Goal: Task Accomplishment & Management: Manage account settings

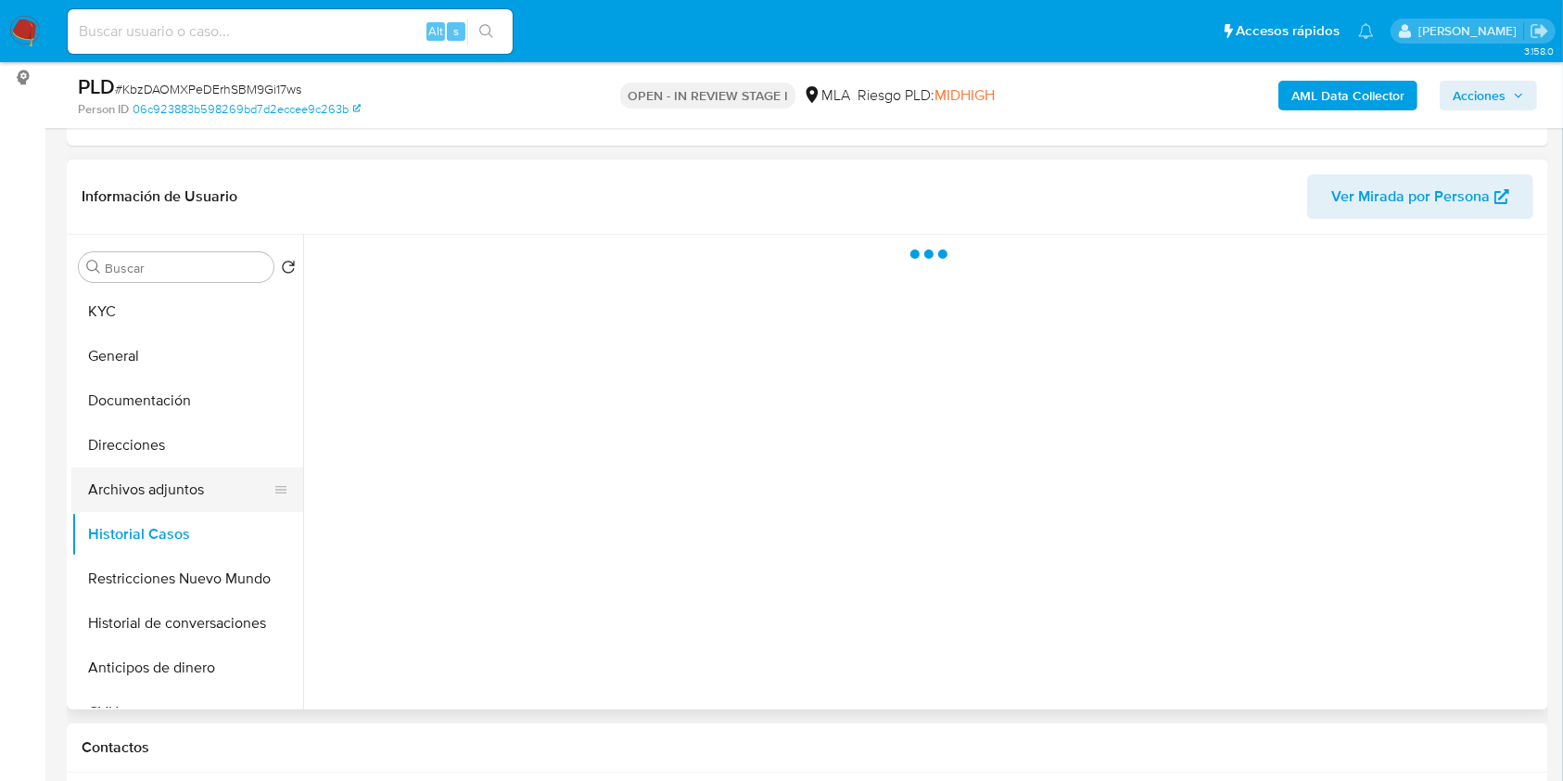
click at [156, 486] on button "Archivos adjuntos" at bounding box center [179, 489] width 217 height 44
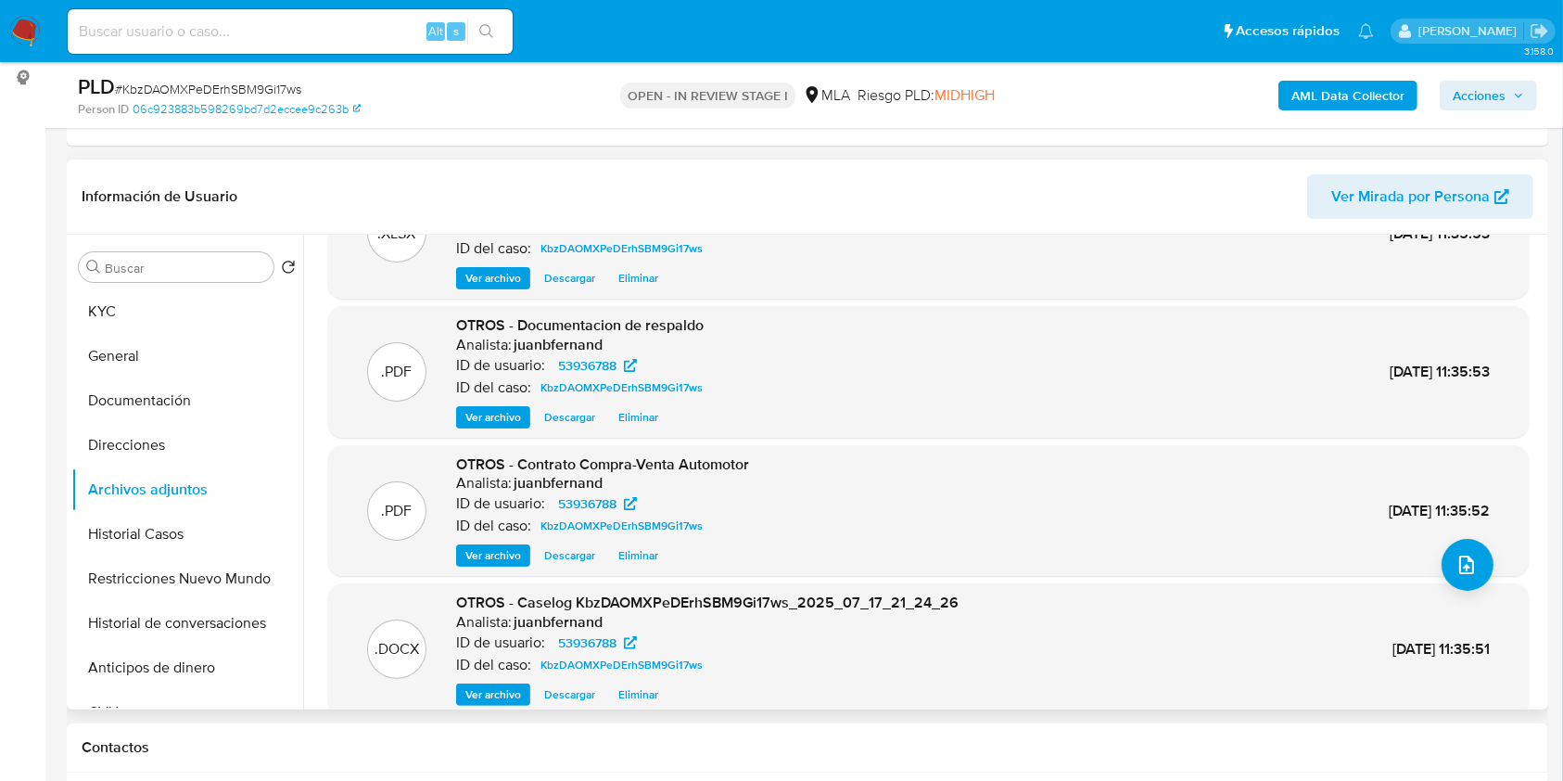
scroll to position [156, 0]
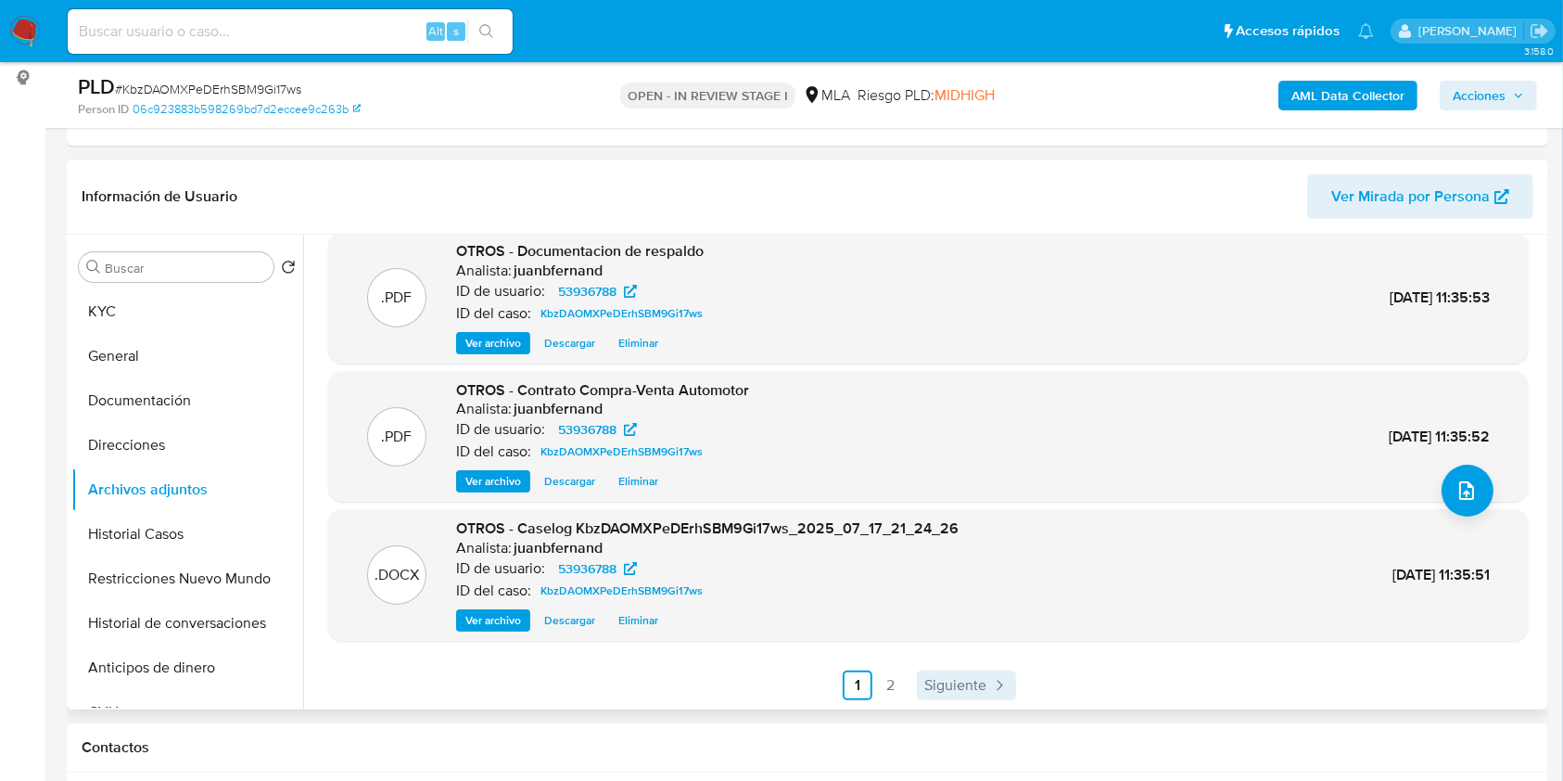
click at [939, 686] on span "Siguiente" at bounding box center [955, 685] width 62 height 15
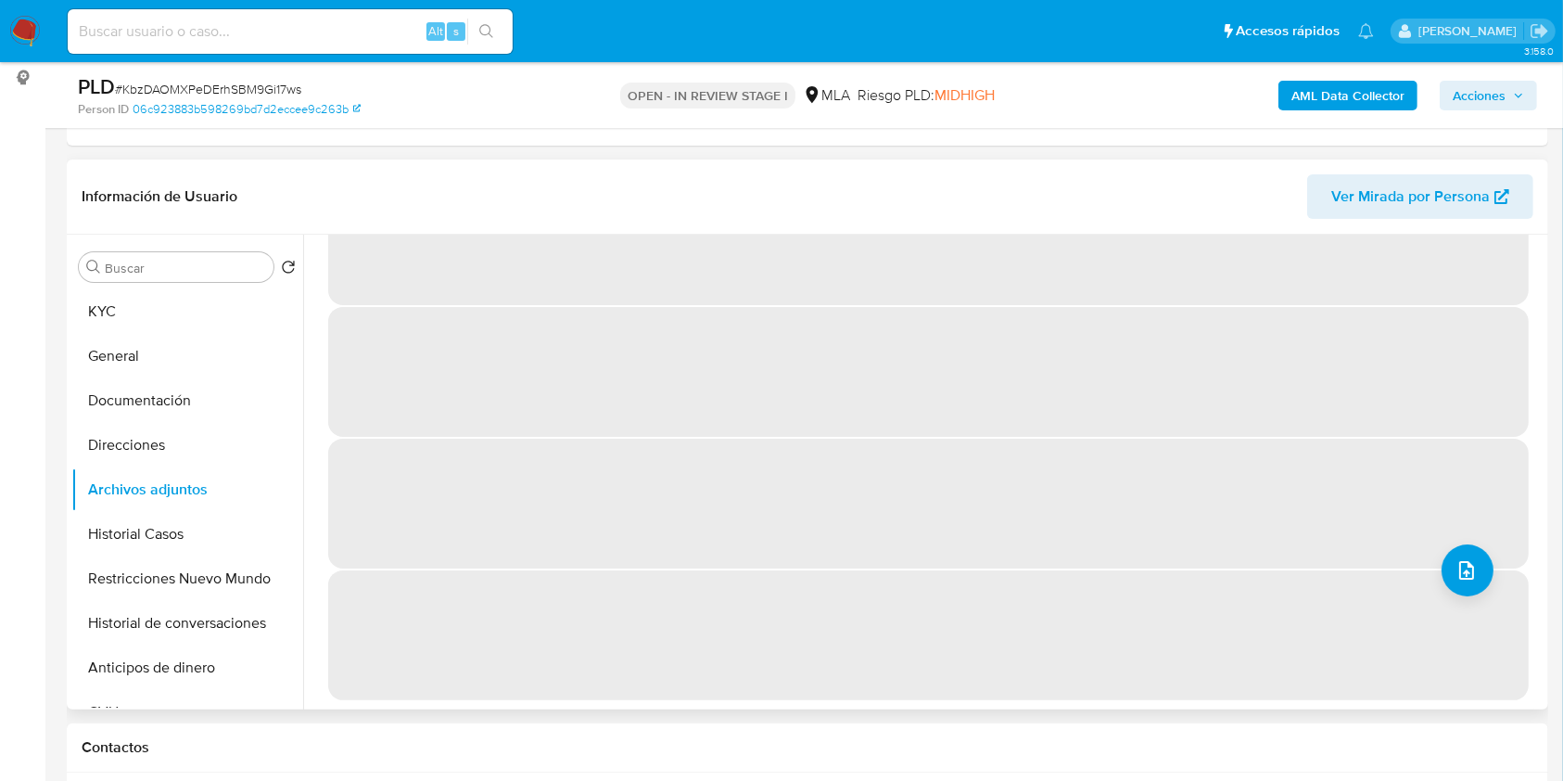
scroll to position [0, 0]
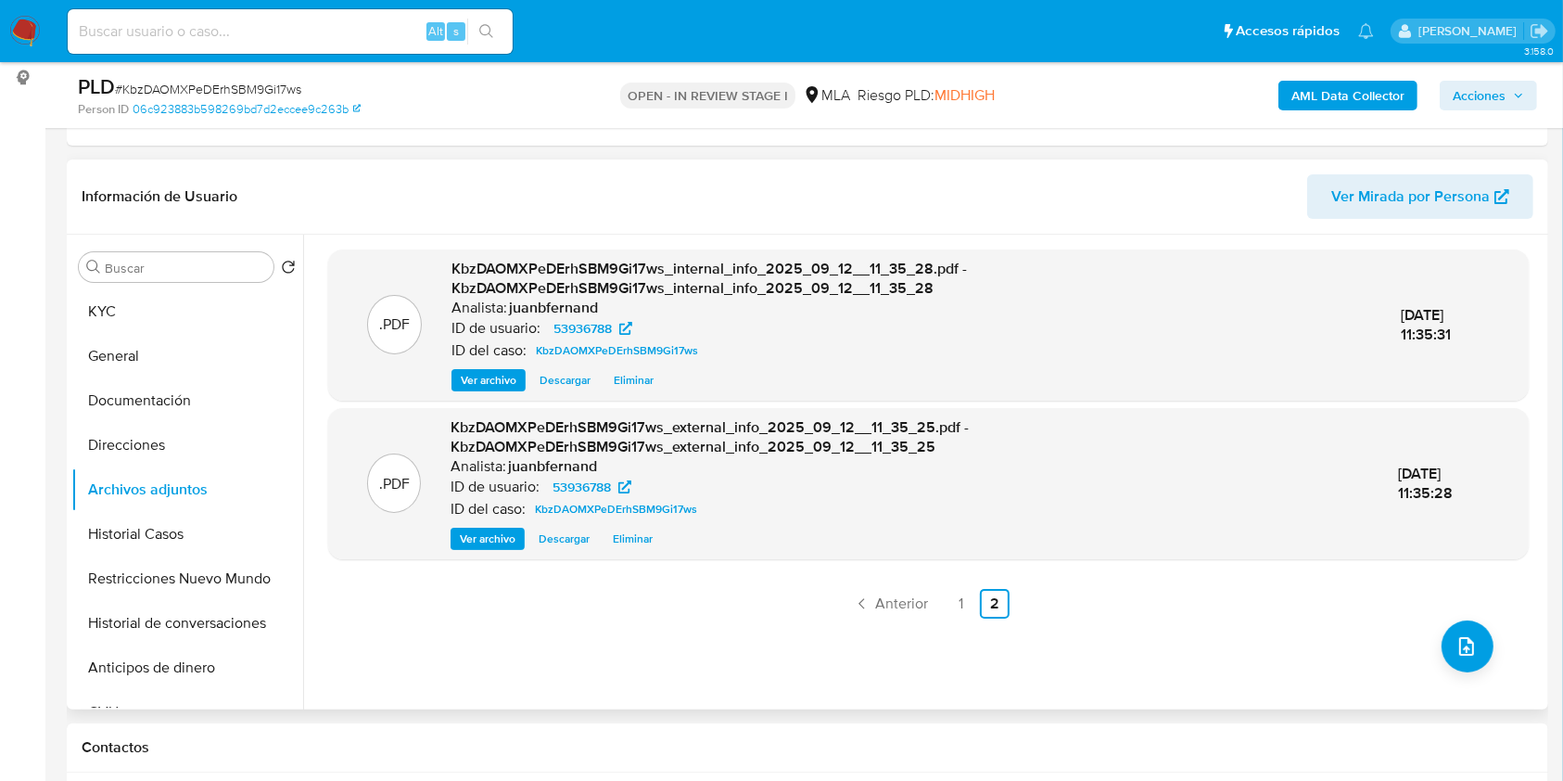
click at [1470, 90] on span "Acciones" at bounding box center [1479, 96] width 53 height 30
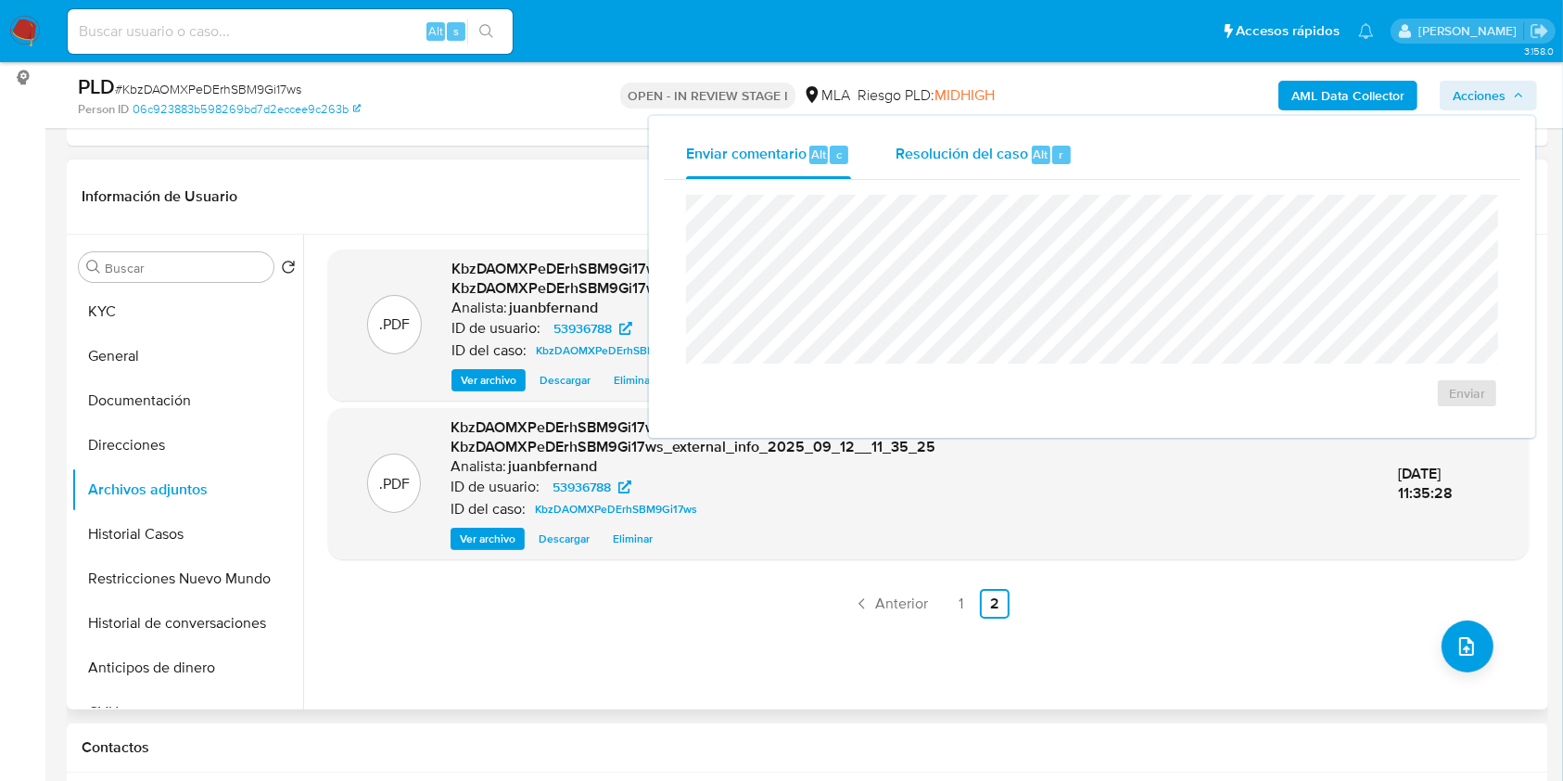
click at [983, 155] on span "Resolución del caso" at bounding box center [961, 153] width 133 height 21
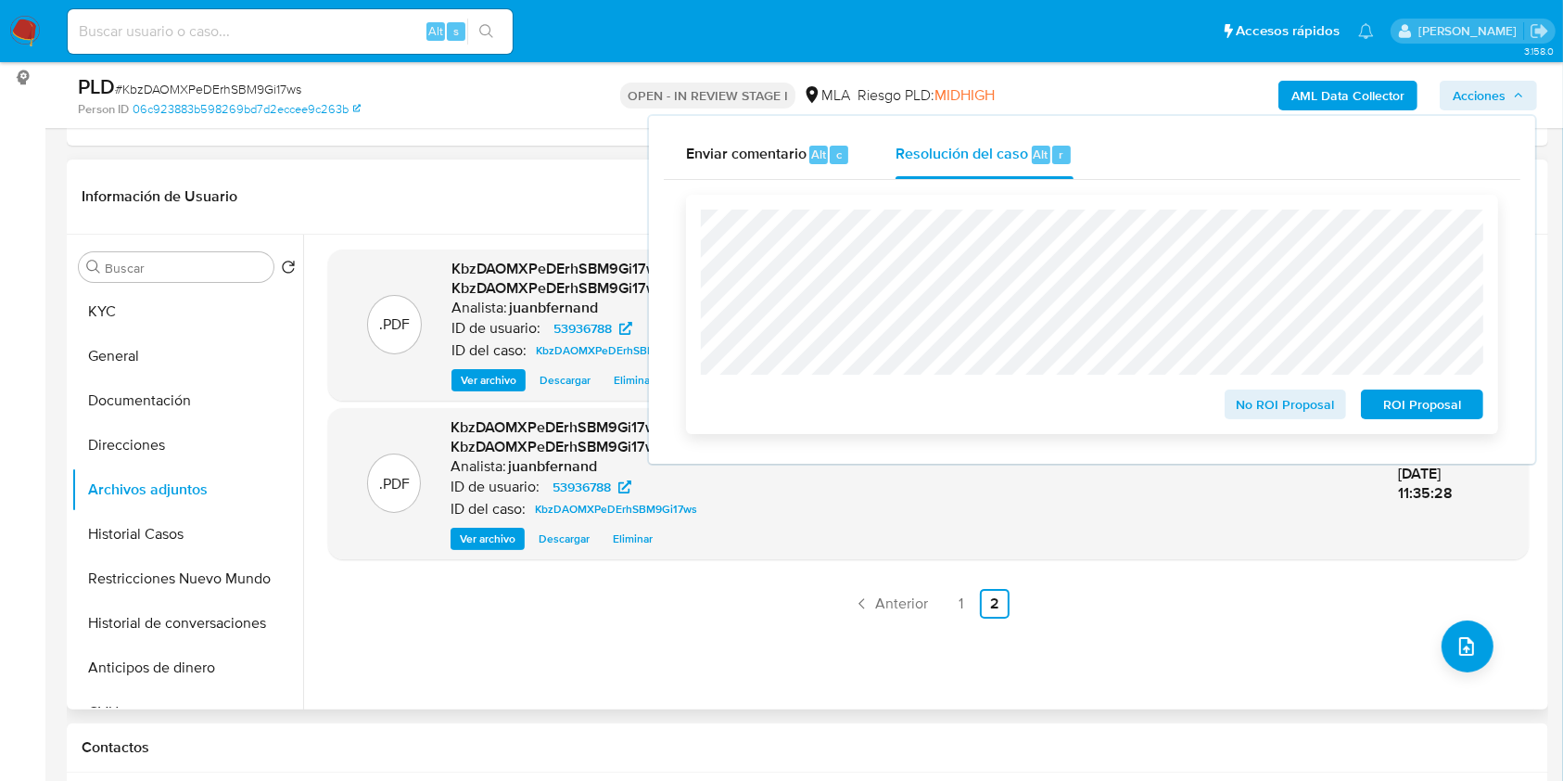
click at [1283, 412] on span "No ROI Proposal" at bounding box center [1286, 404] width 96 height 26
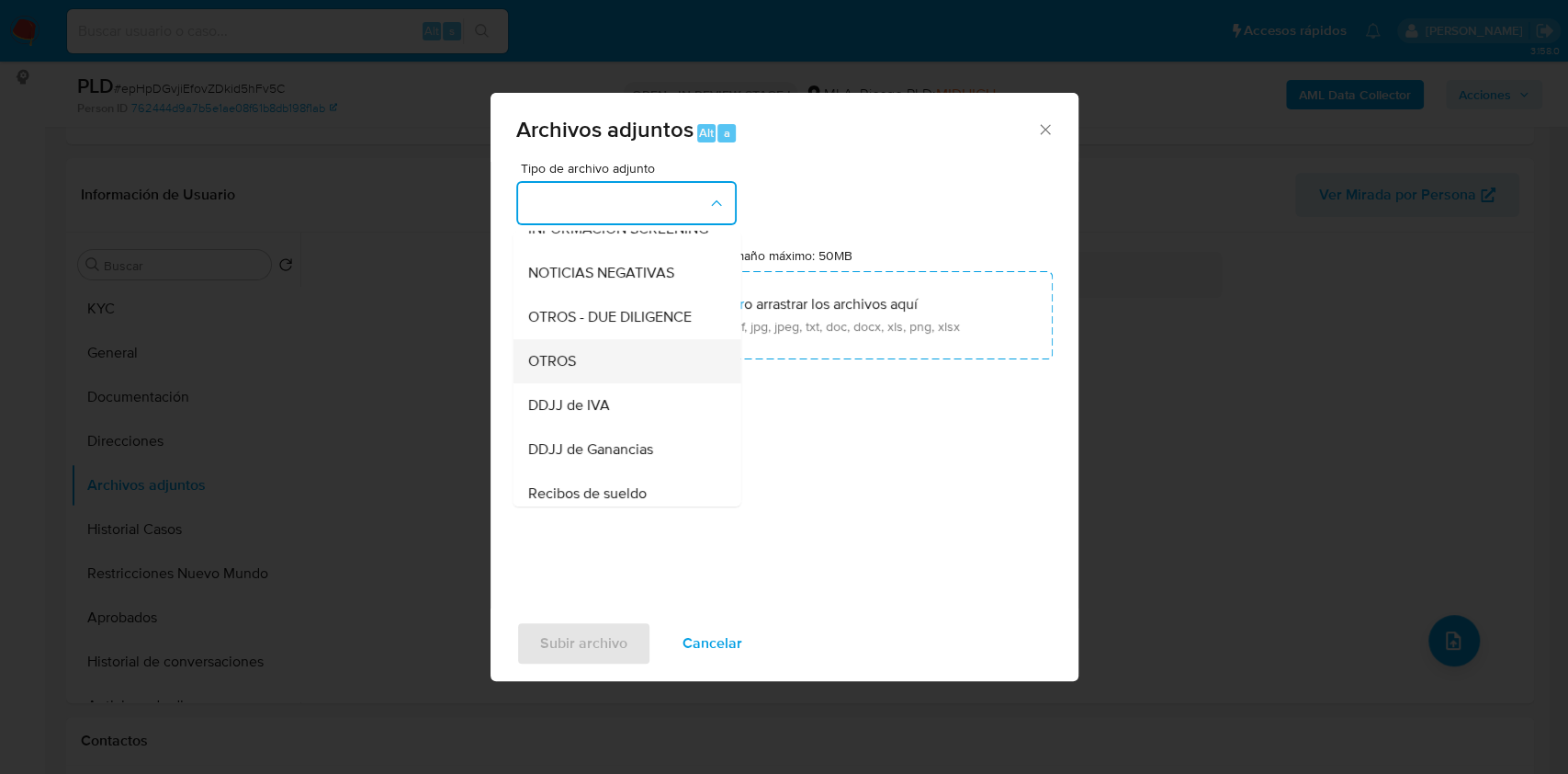
click at [588, 371] on div "OTROS" at bounding box center [620, 361] width 187 height 44
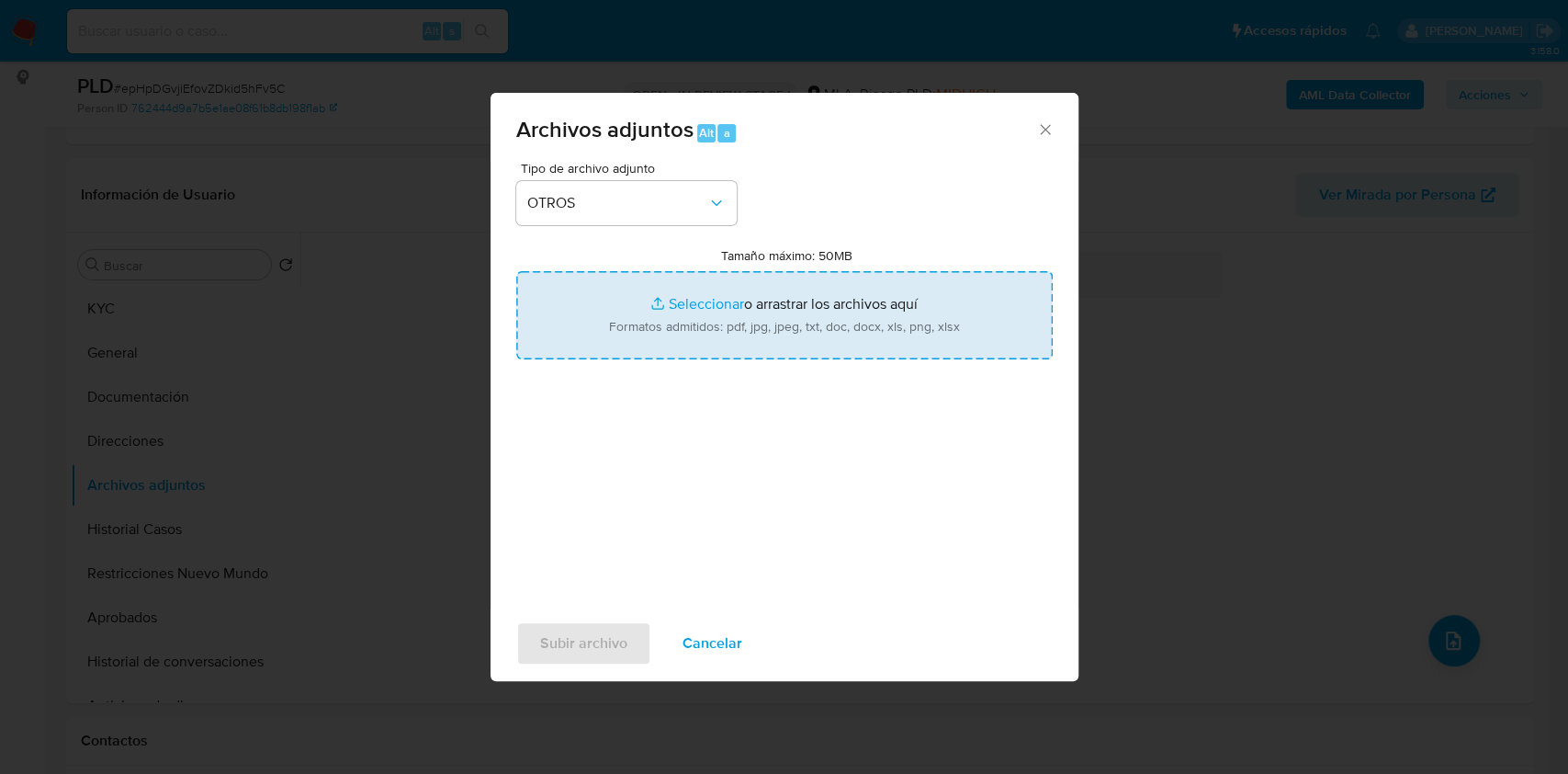
type input "C:\fakepath\Caselog epHpDGvjiEfovZDkid5hFv5C_2025_07_17_21_26_32.docx"
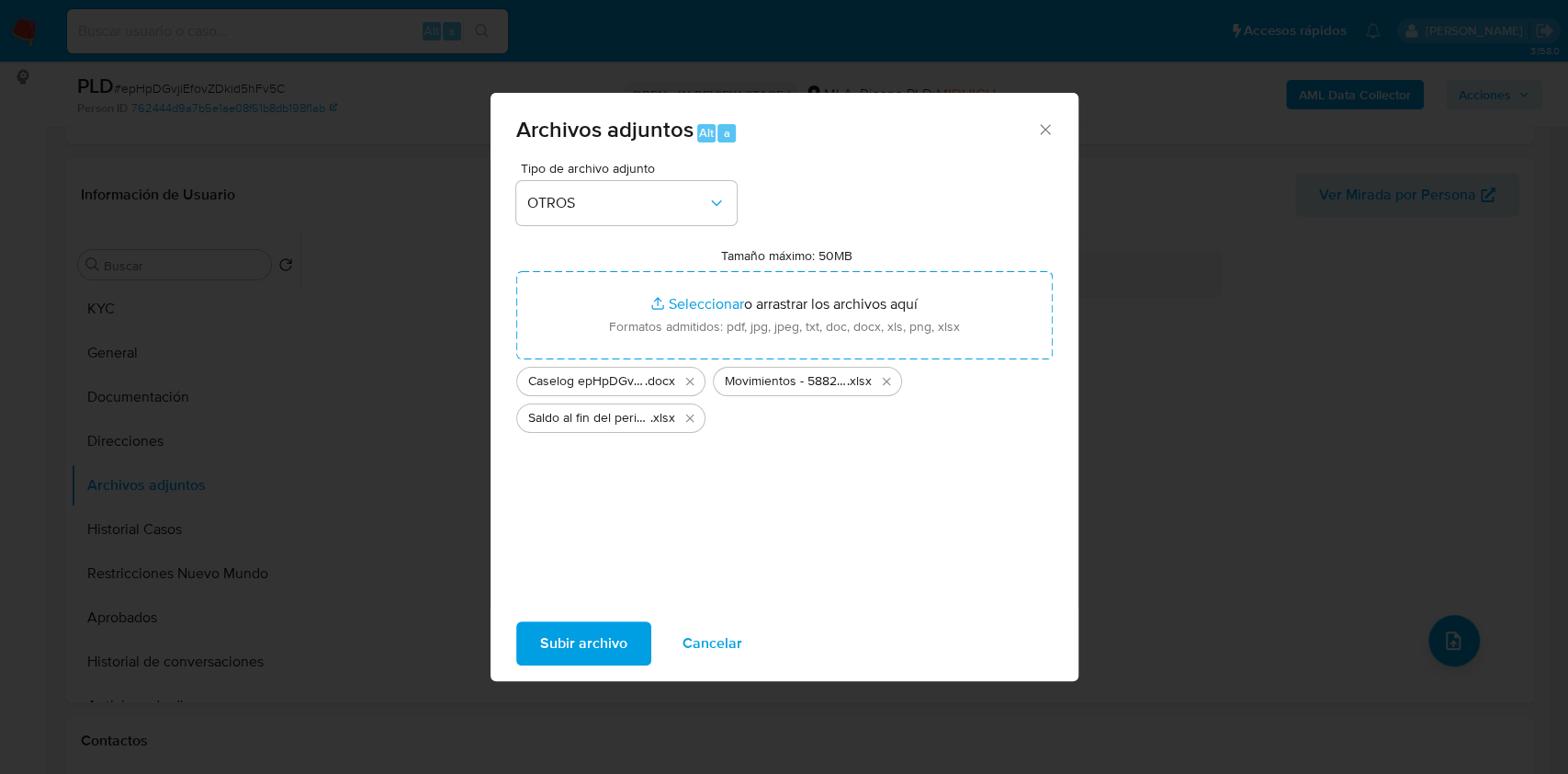
click at [625, 644] on button "Subir archivo" at bounding box center [584, 643] width 135 height 44
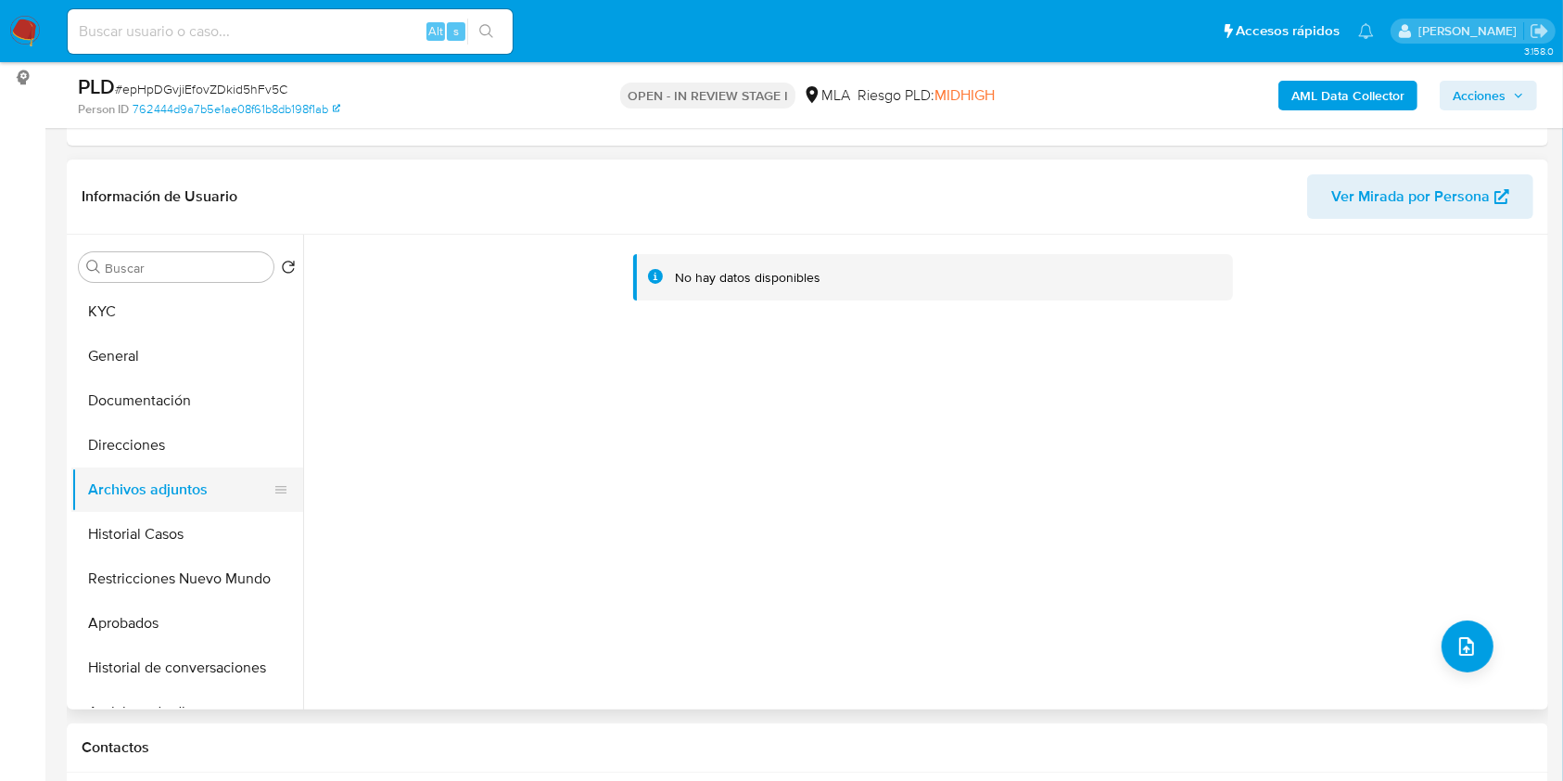
drag, startPoint x: 184, startPoint y: 452, endPoint x: 167, endPoint y: 493, distance: 44.4
click at [184, 451] on button "Direcciones" at bounding box center [187, 445] width 232 height 44
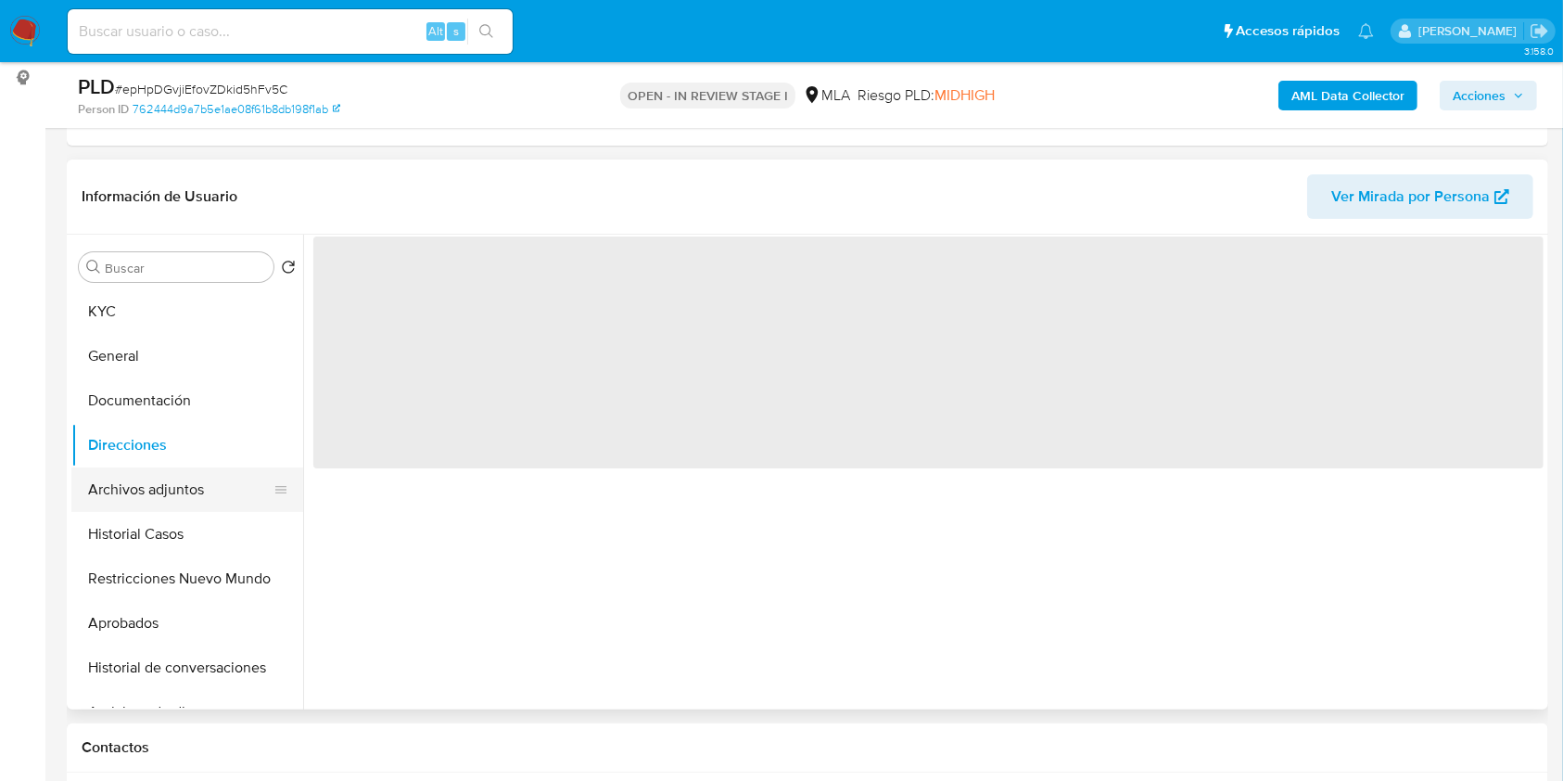
click at [167, 493] on button "Archivos adjuntos" at bounding box center [179, 489] width 217 height 44
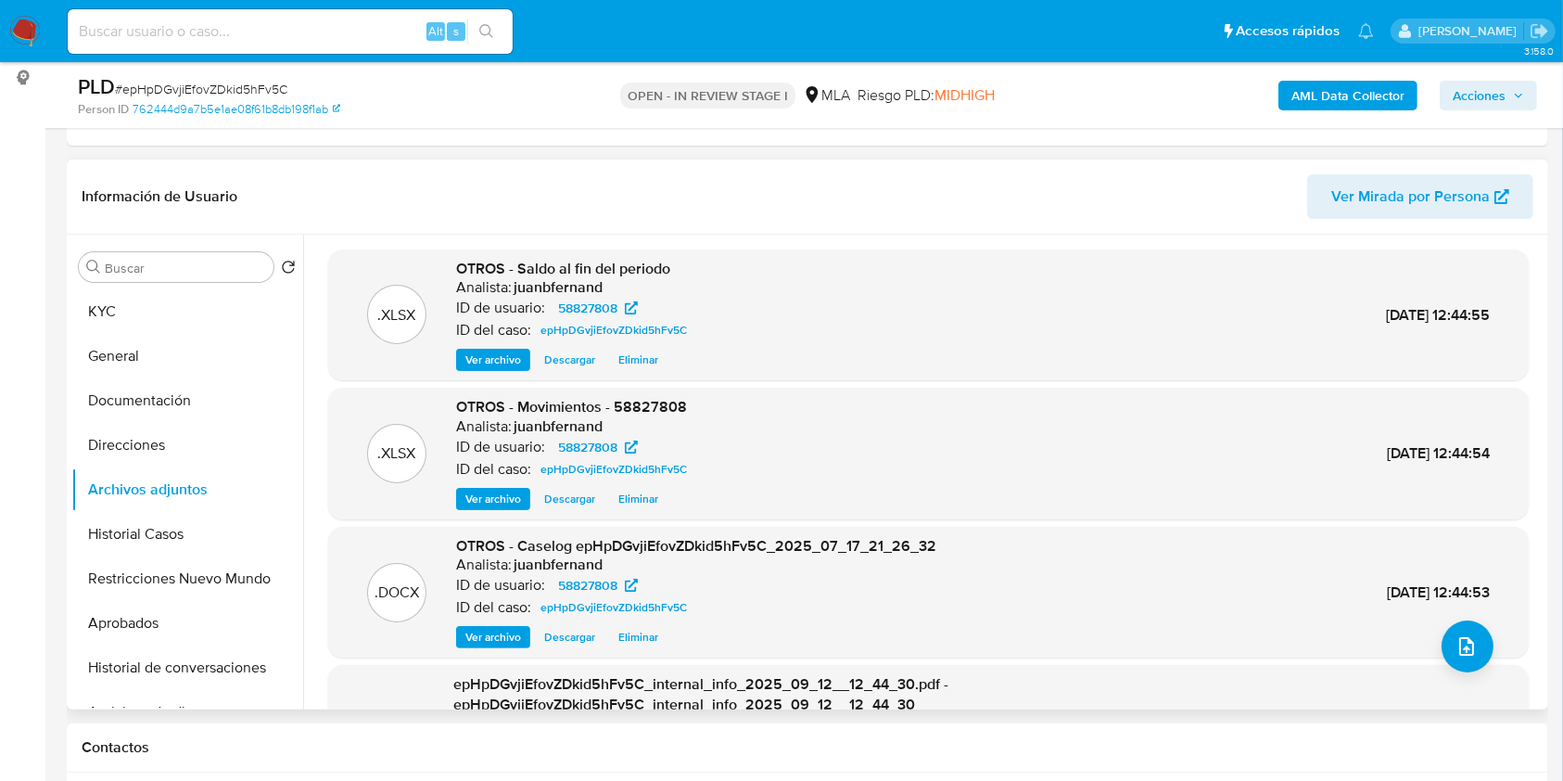
scroll to position [176, 0]
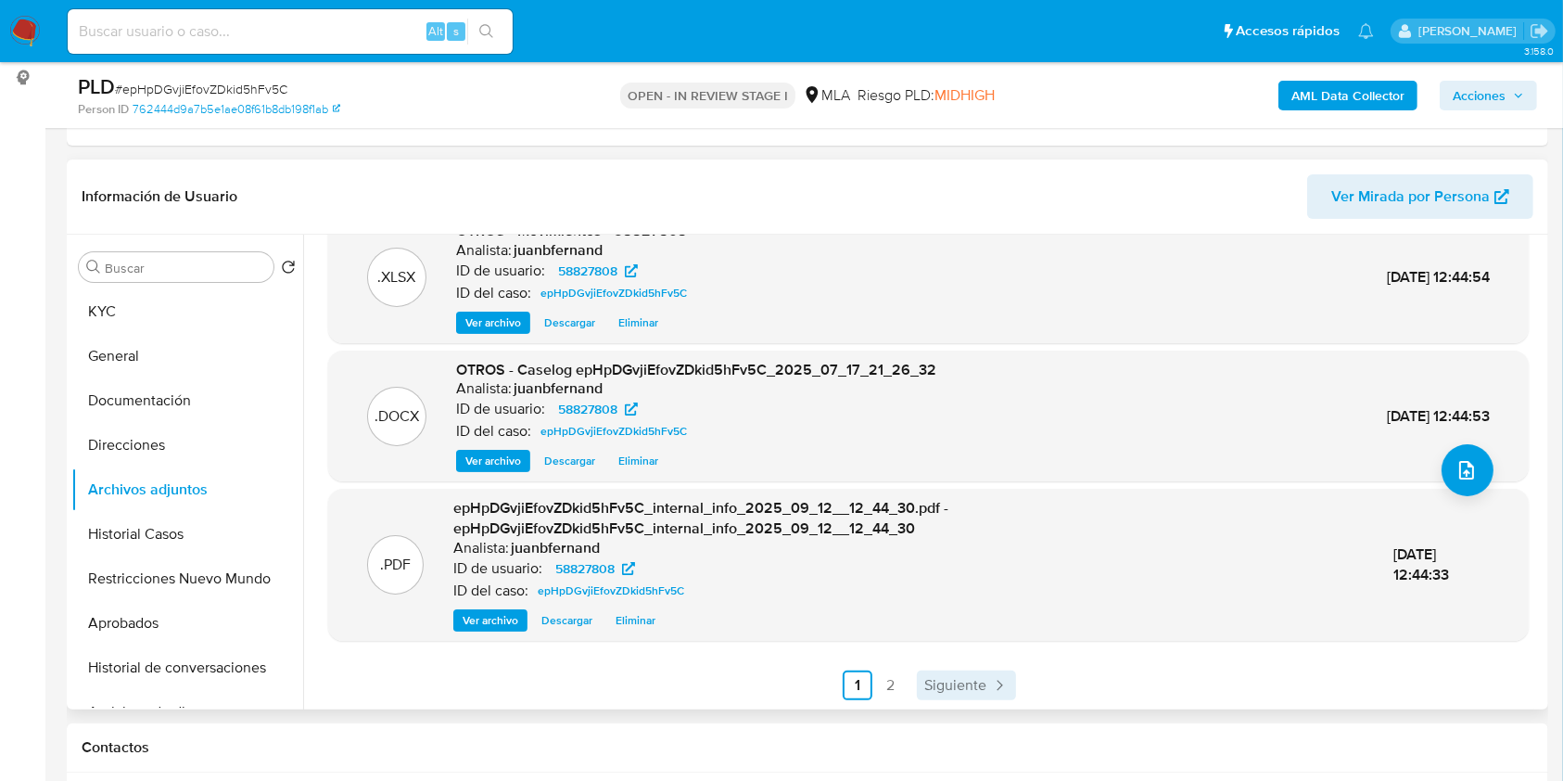
click at [969, 680] on span "Siguiente" at bounding box center [955, 685] width 62 height 15
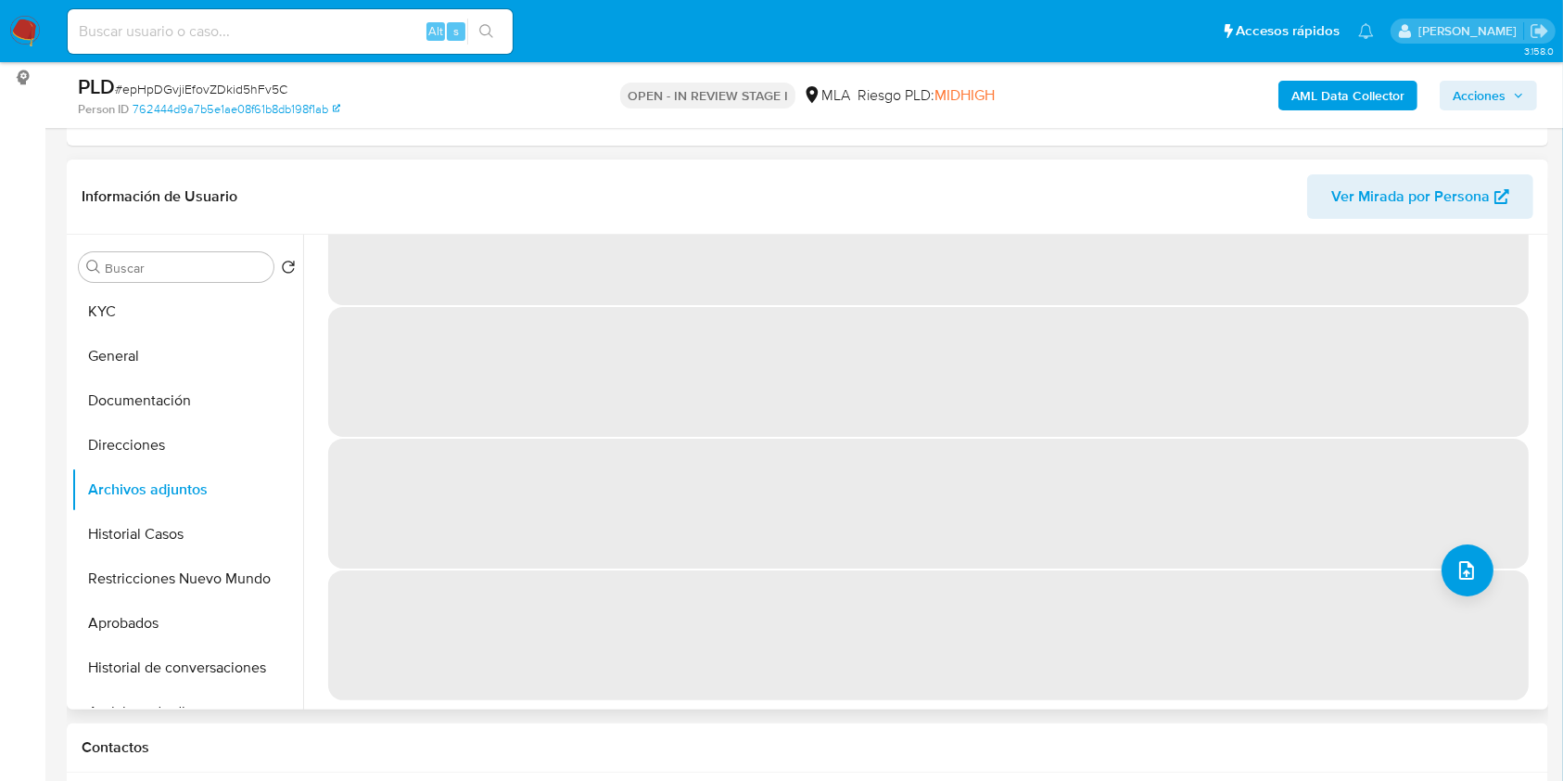
scroll to position [0, 0]
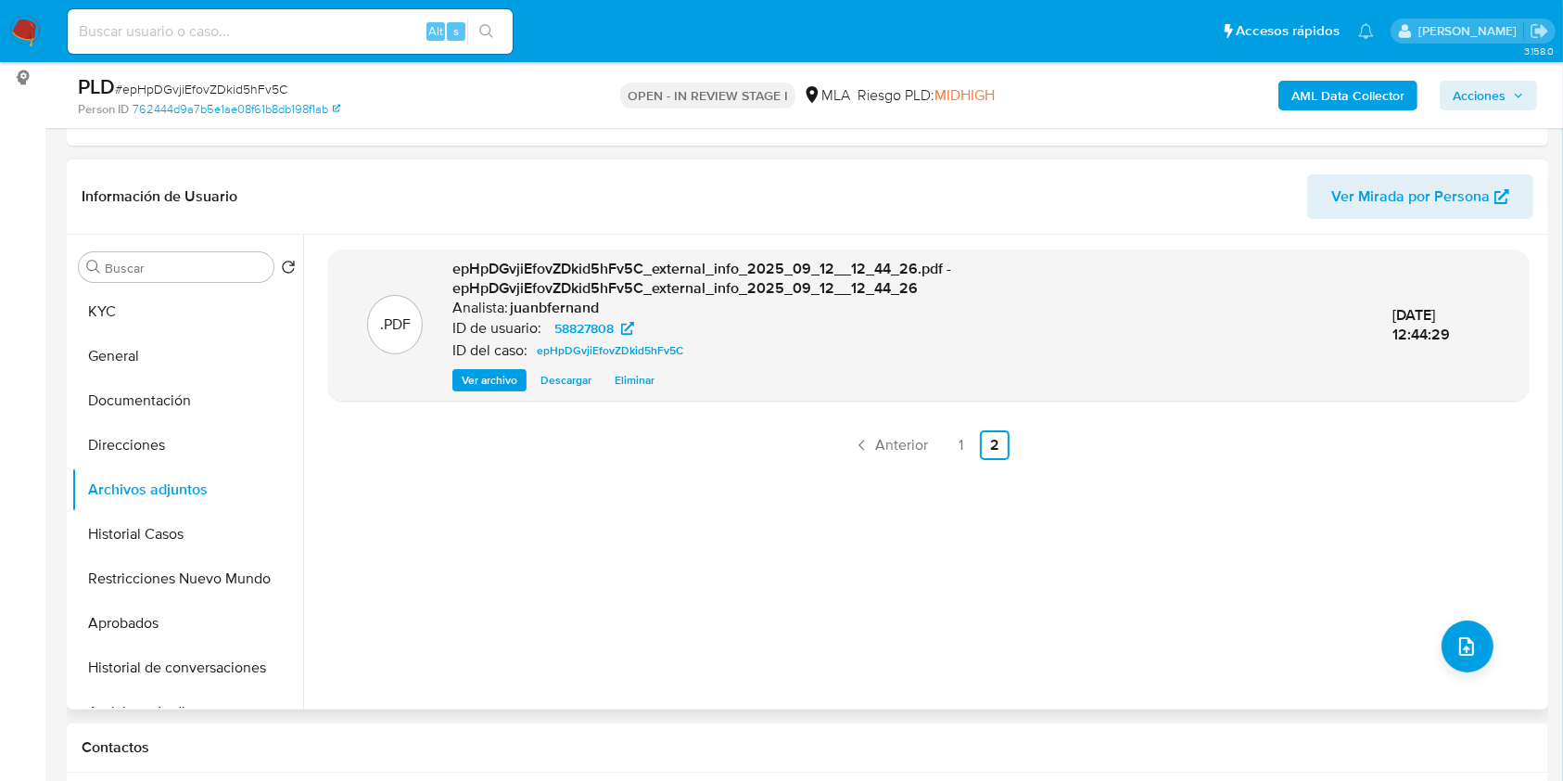
click at [1474, 103] on span "Acciones" at bounding box center [1479, 96] width 53 height 30
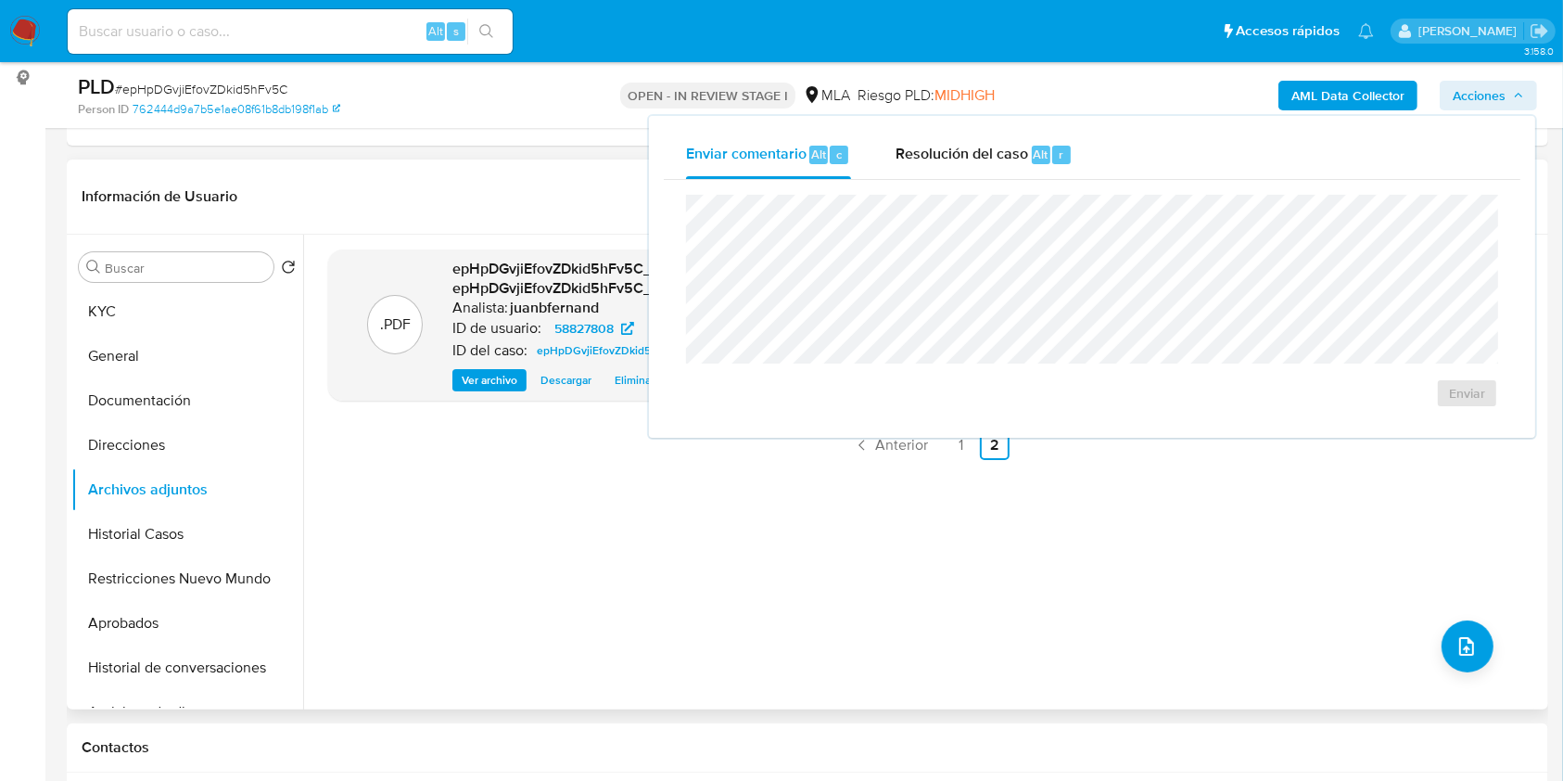
drag, startPoint x: 944, startPoint y: 167, endPoint x: 948, endPoint y: 192, distance: 25.5
click at [944, 167] on div "Resolución del caso Alt r" at bounding box center [983, 155] width 177 height 48
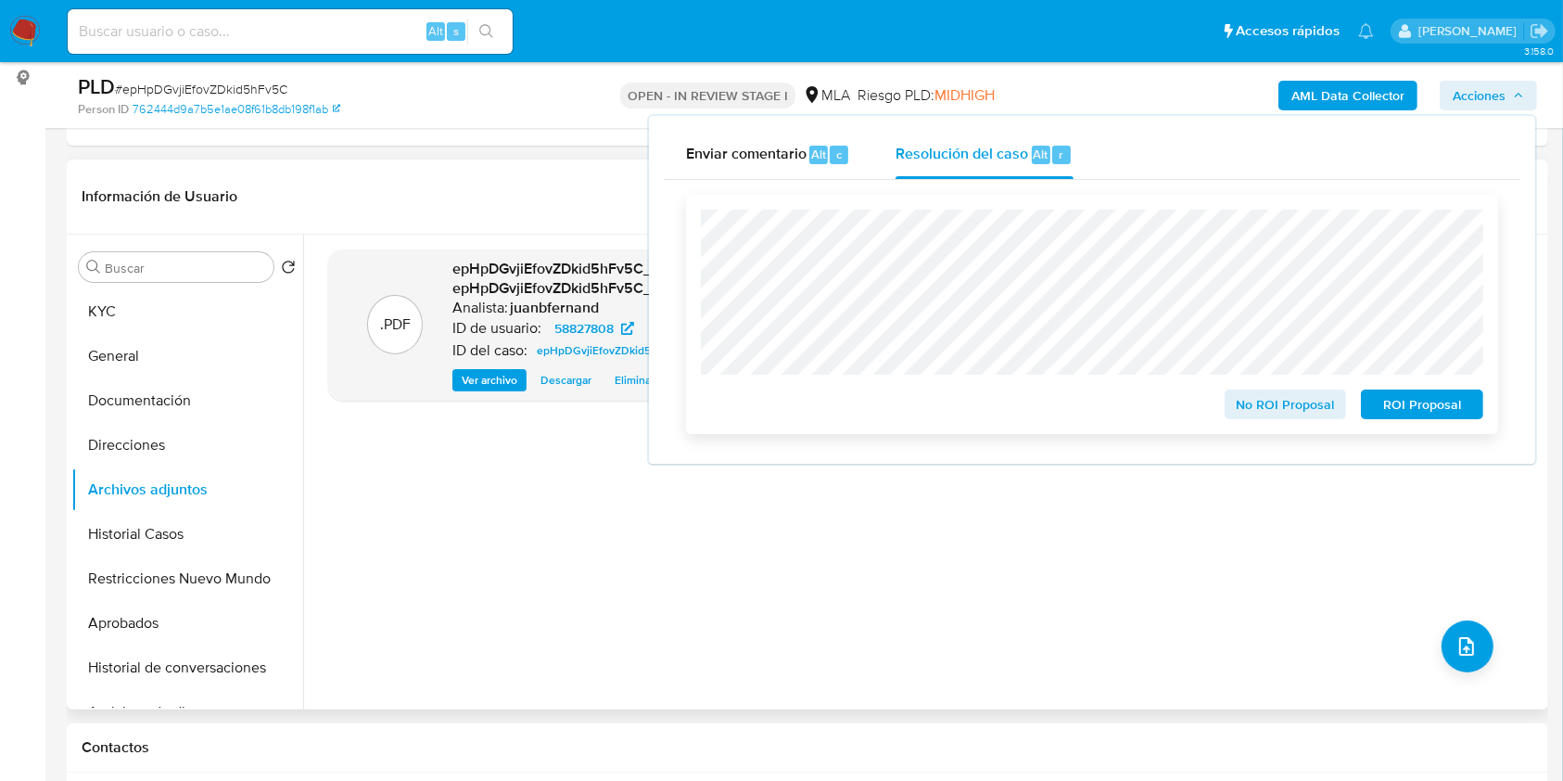
click at [1299, 400] on span "No ROI Proposal" at bounding box center [1286, 404] width 96 height 26
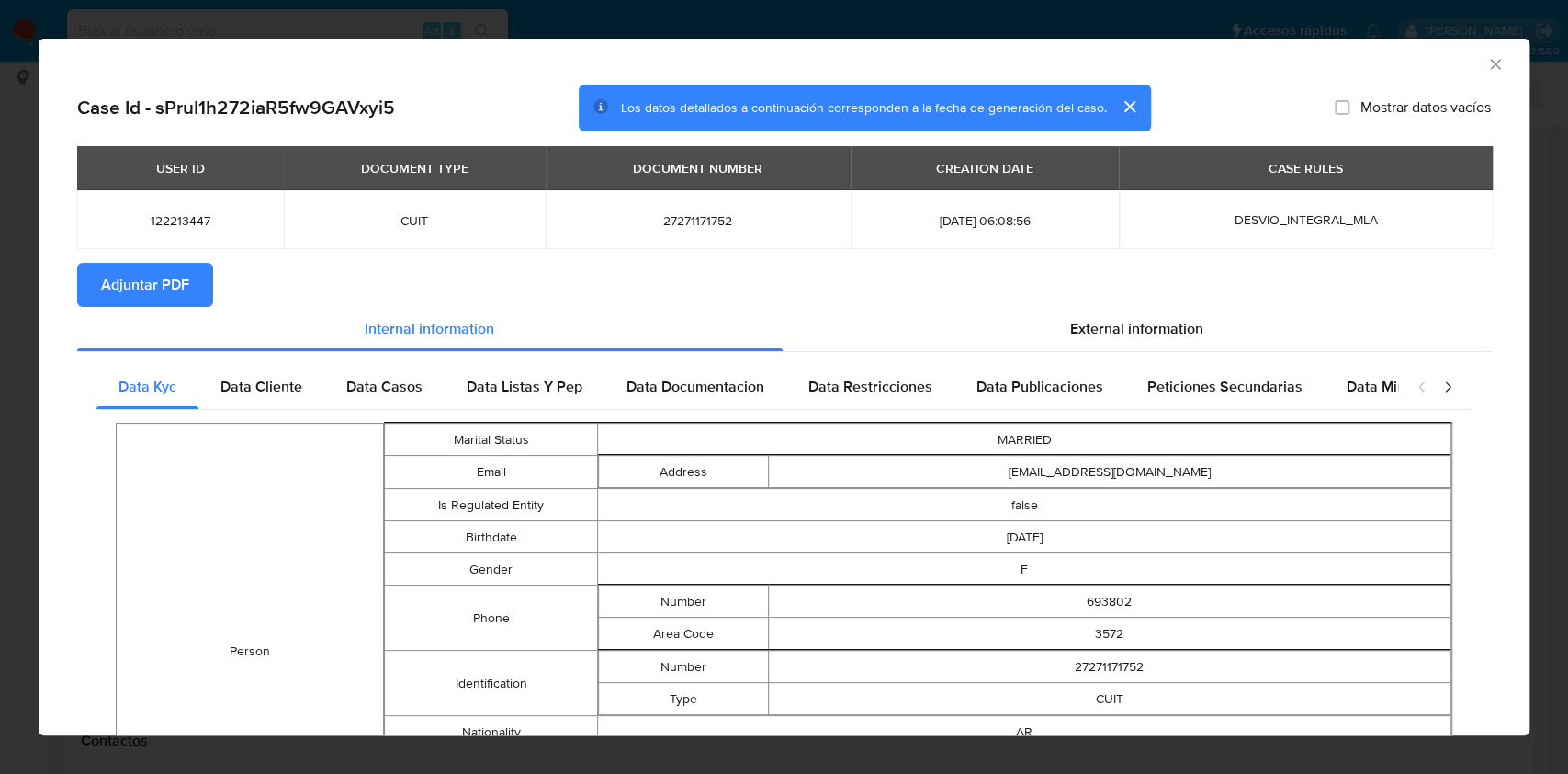
click at [167, 290] on span "Adjuntar PDF" at bounding box center [145, 284] width 88 height 41
click at [1487, 66] on icon "Cerrar ventana" at bounding box center [1496, 64] width 19 height 19
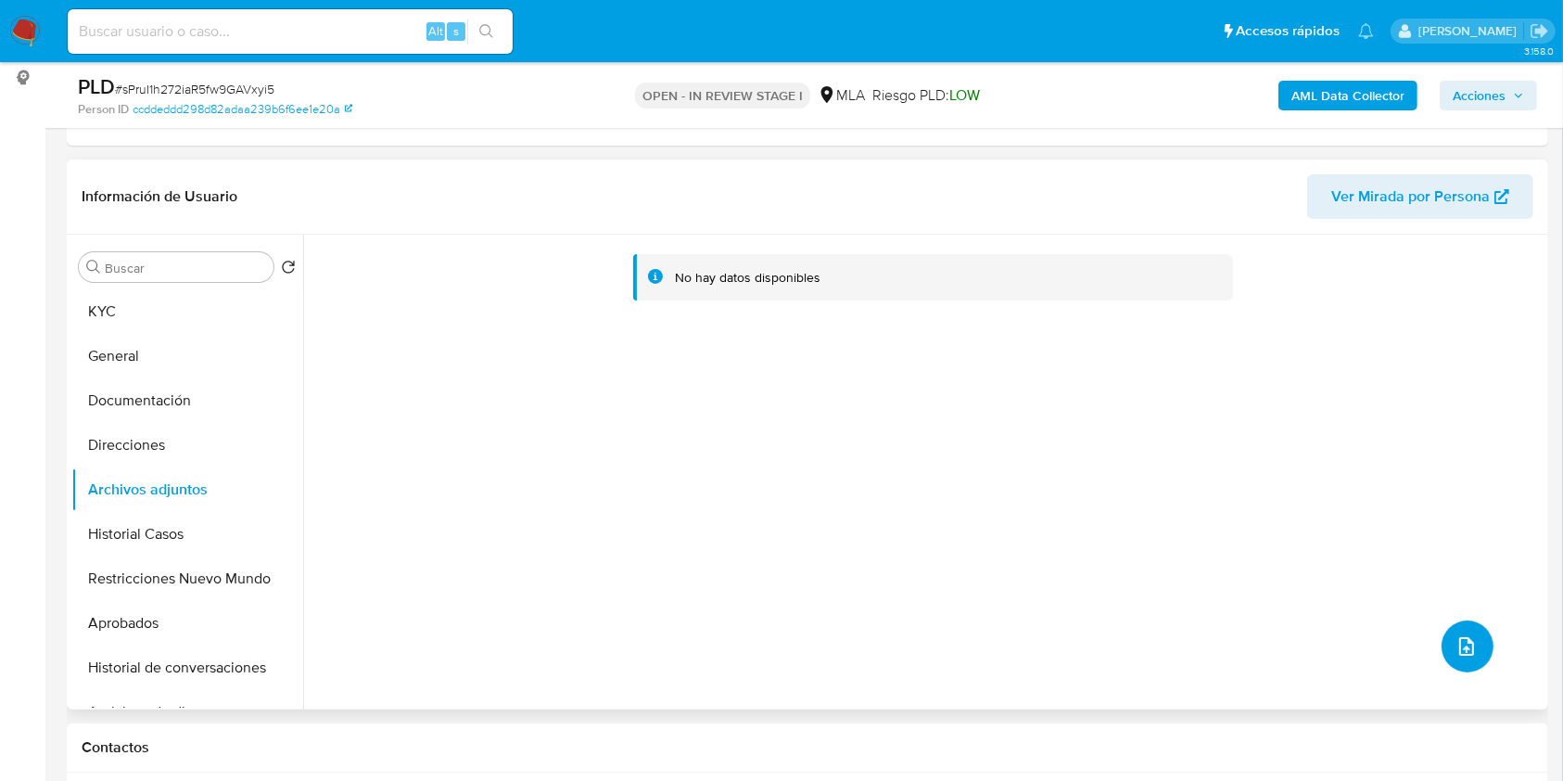
click at [1461, 649] on icon "upload-file" at bounding box center [1466, 646] width 22 height 22
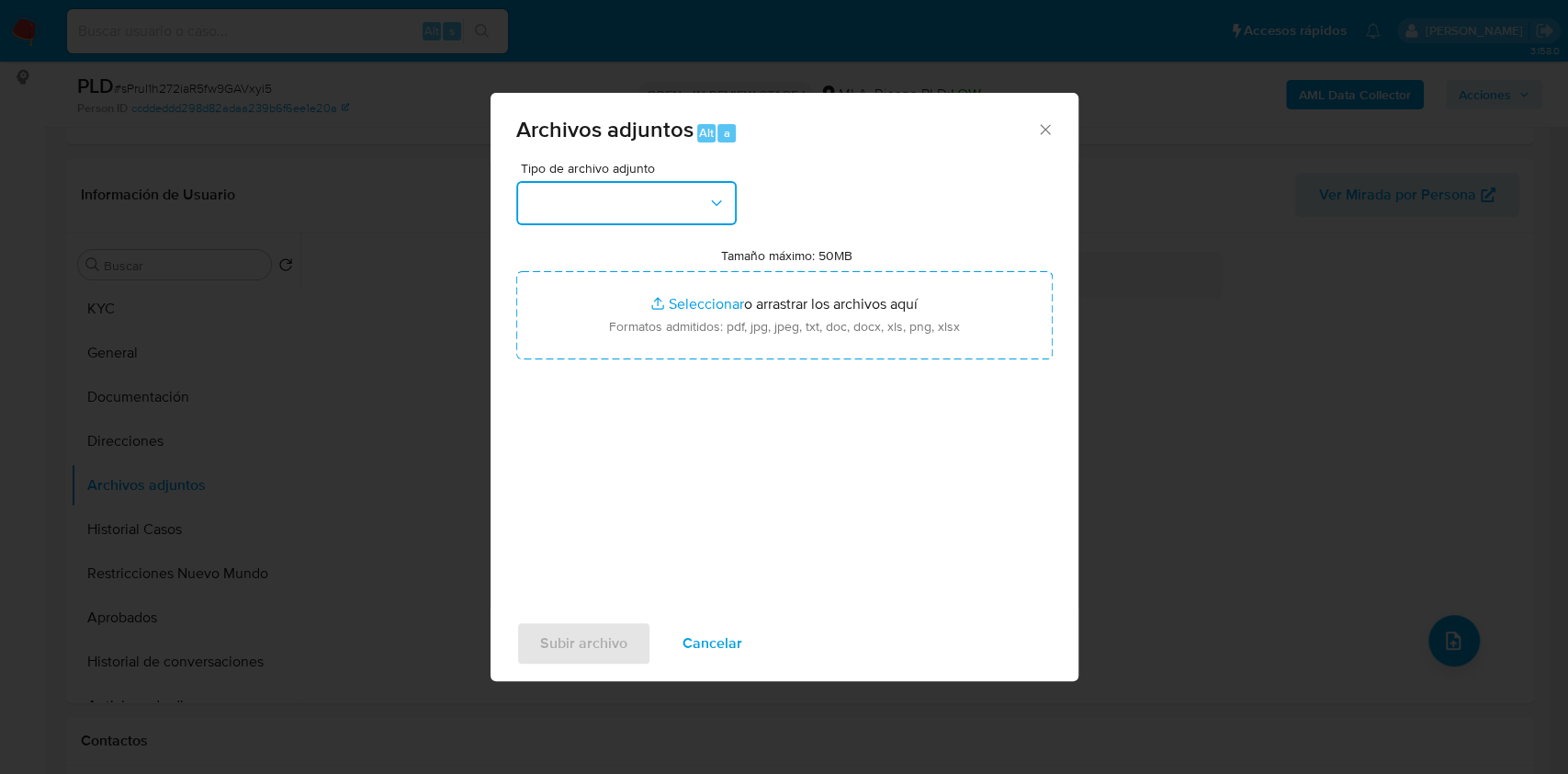
click at [690, 203] on button "button" at bounding box center [626, 203] width 220 height 44
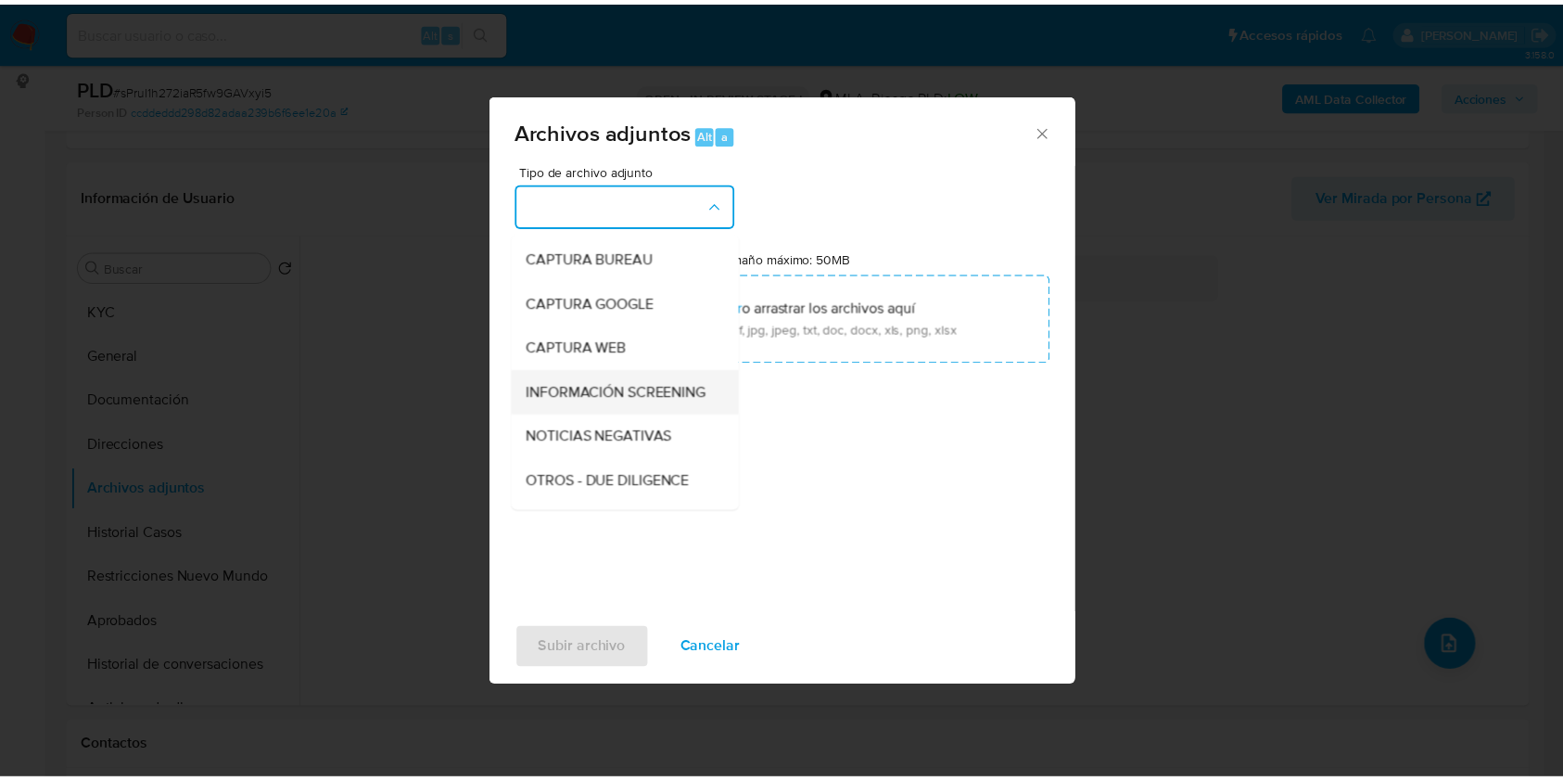
scroll to position [123, 0]
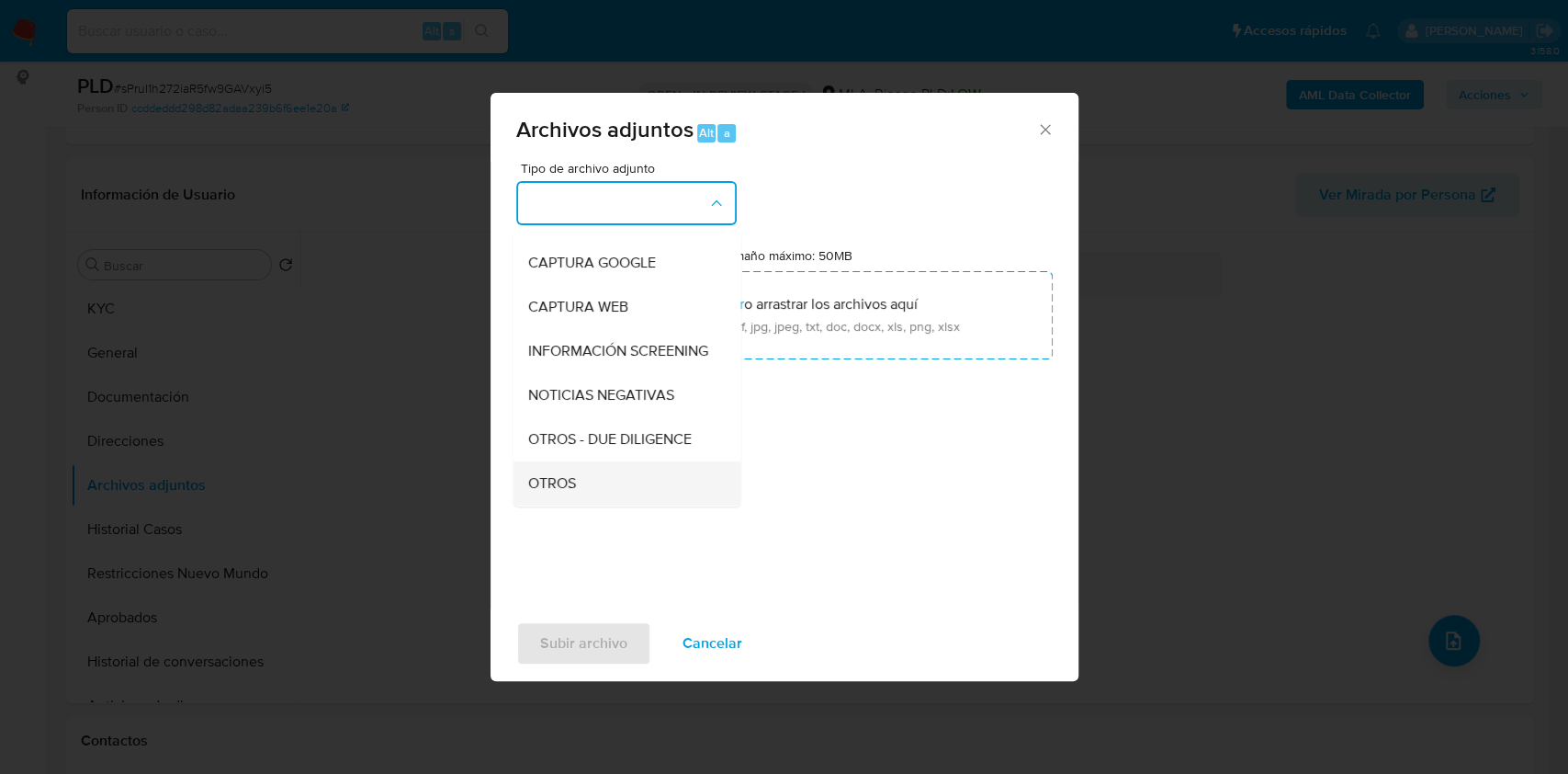
click at [609, 488] on div "OTROS" at bounding box center [620, 483] width 187 height 44
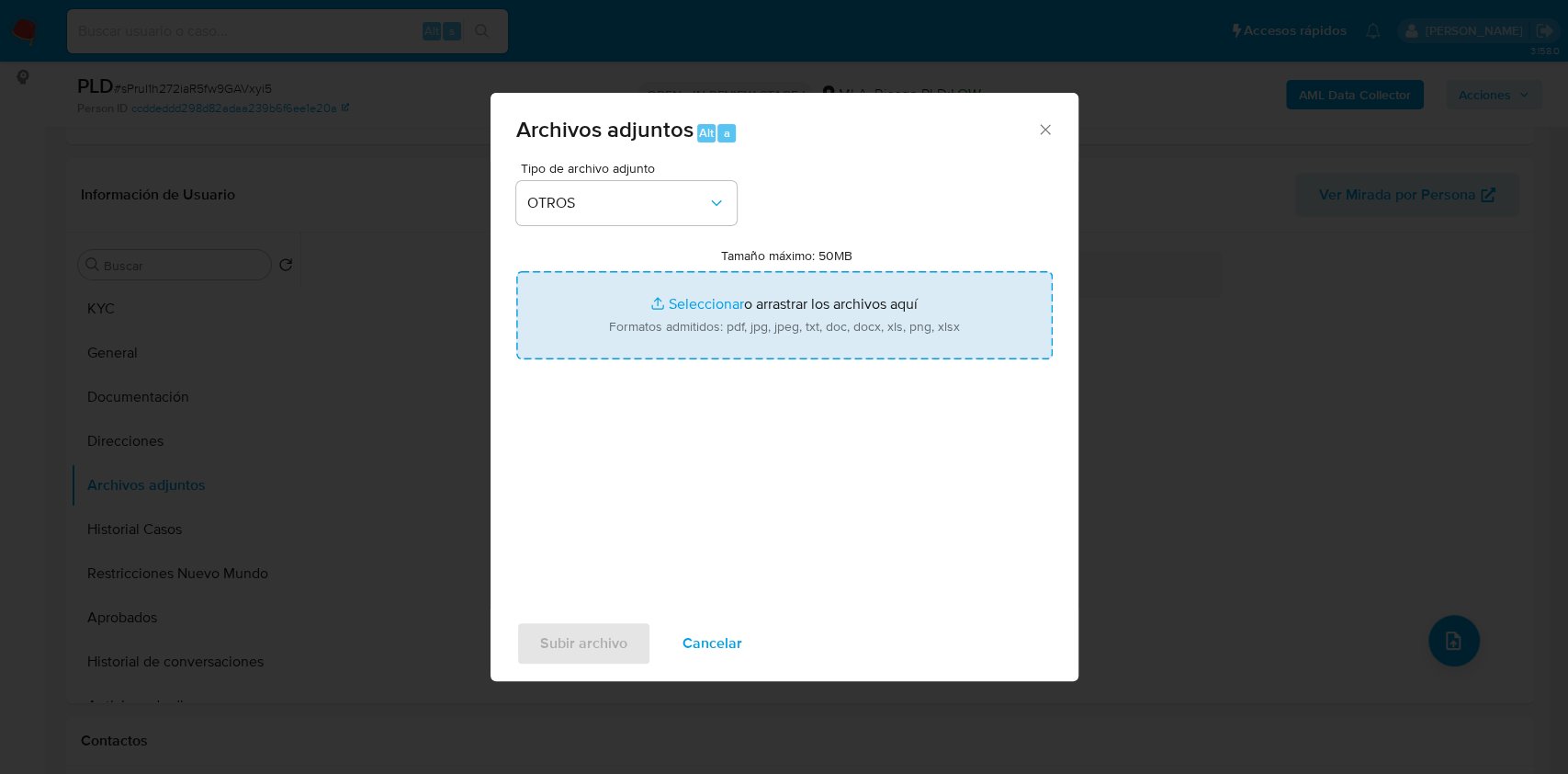
type input "C:\fakepath\Caselog sPruI1h272iaR5fw9GAVxyi5_2025_07_17_20_37_23.docx"
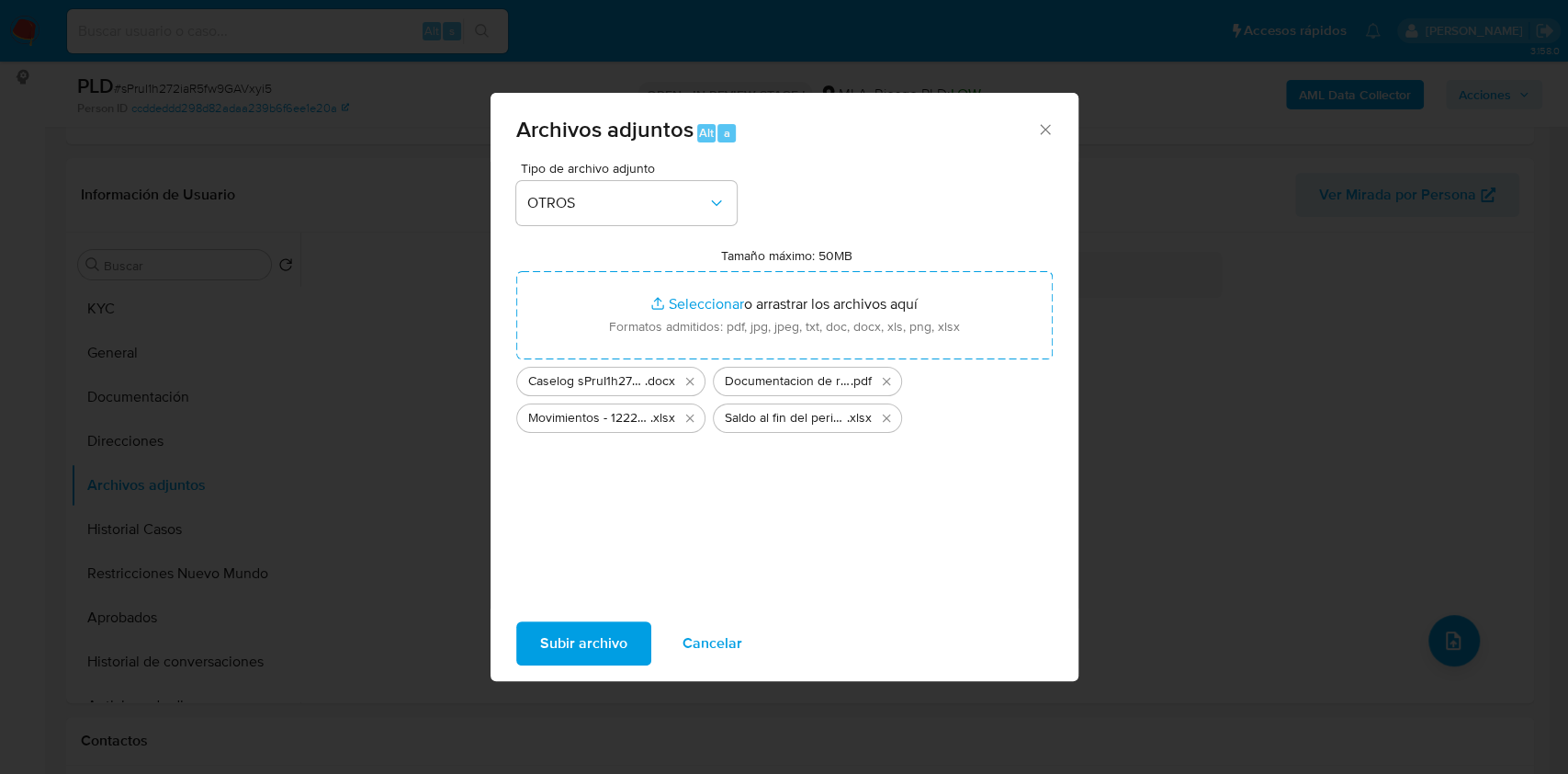
click at [606, 626] on span "Subir archivo" at bounding box center [584, 642] width 87 height 41
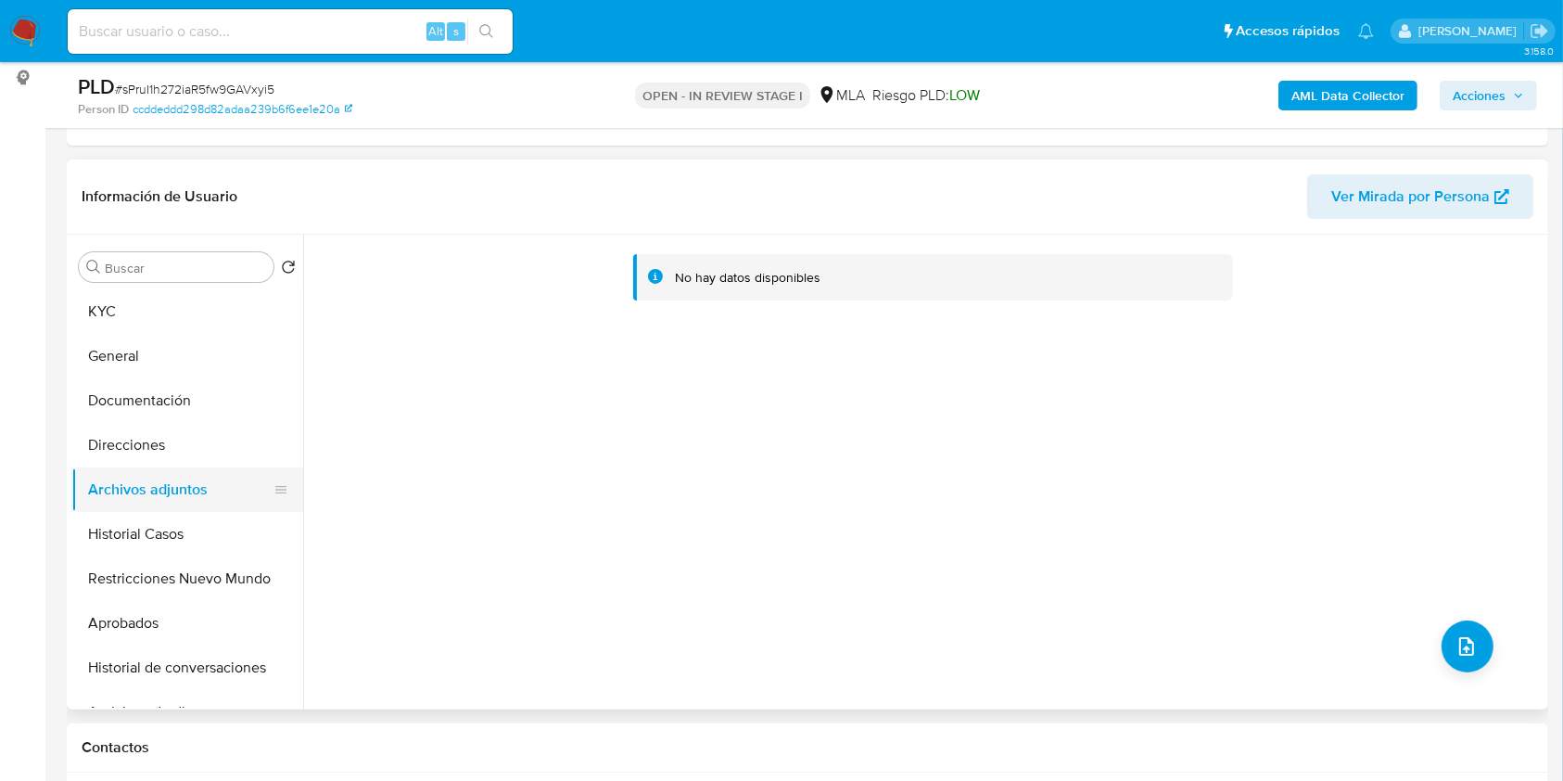
drag, startPoint x: 151, startPoint y: 529, endPoint x: 166, endPoint y: 499, distance: 34.0
click at [151, 530] on button "Historial Casos" at bounding box center [187, 534] width 232 height 44
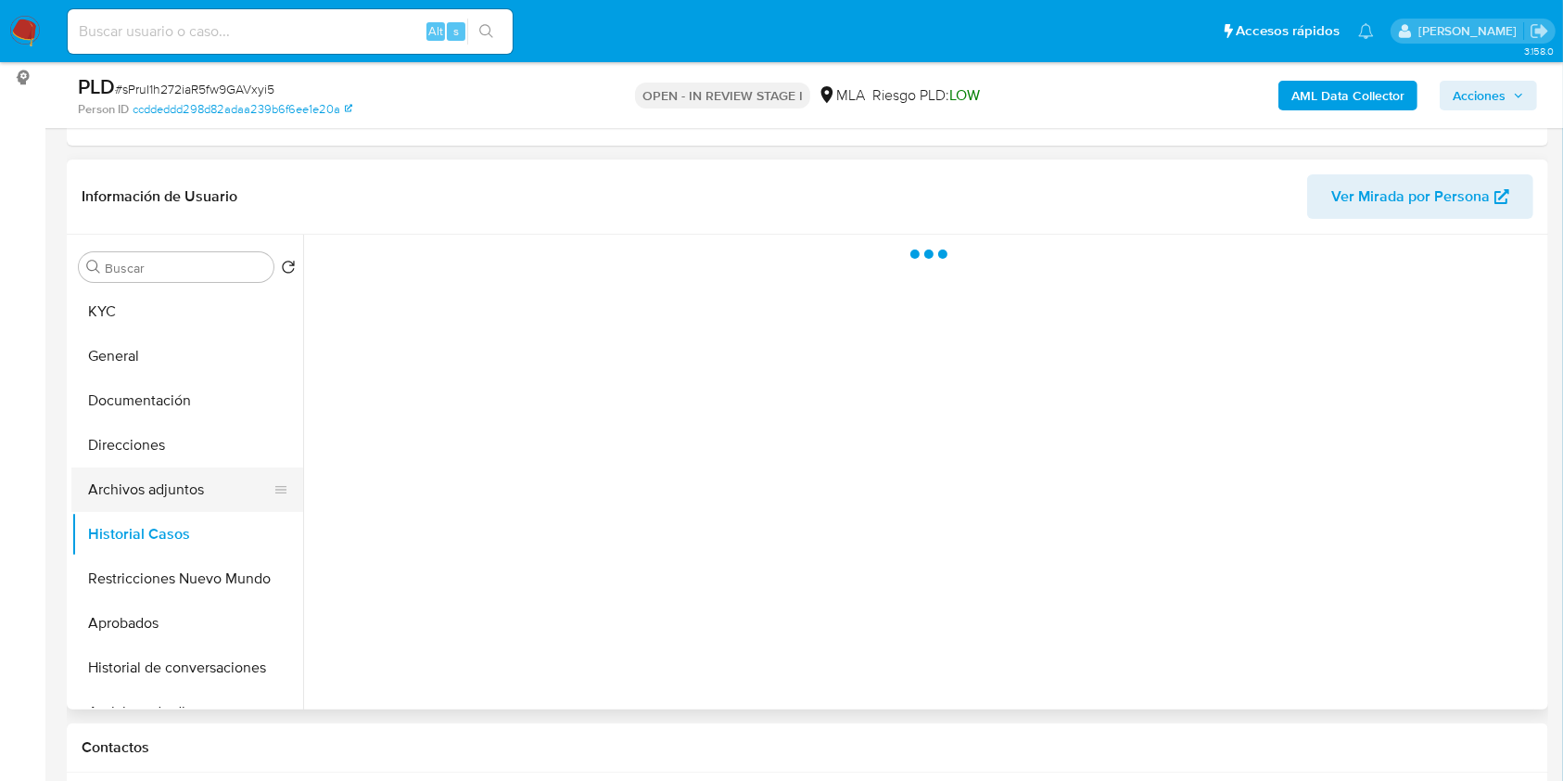
click at [175, 483] on button "Archivos adjuntos" at bounding box center [179, 489] width 217 height 44
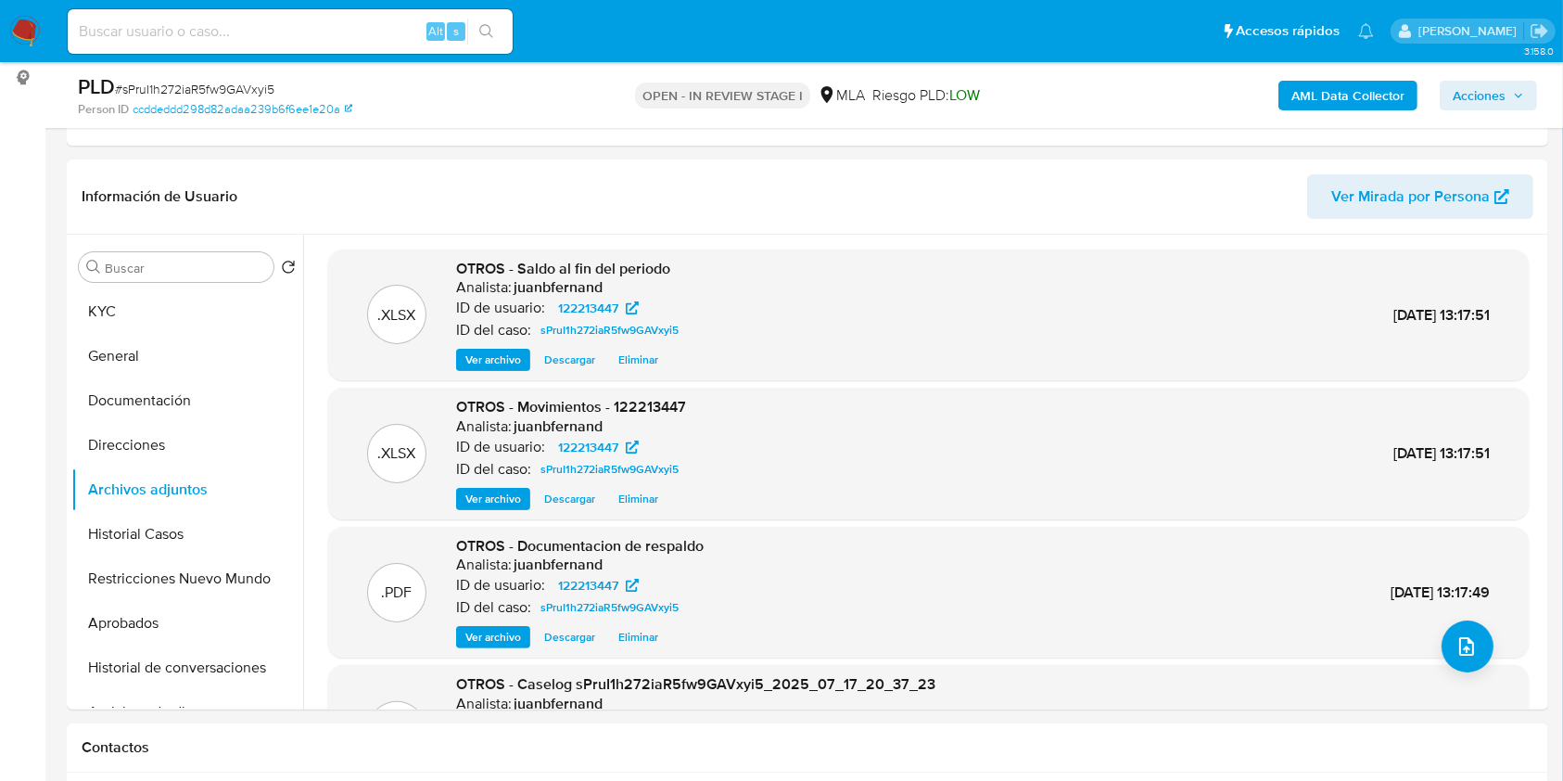
click at [1483, 97] on span "Acciones" at bounding box center [1479, 96] width 53 height 30
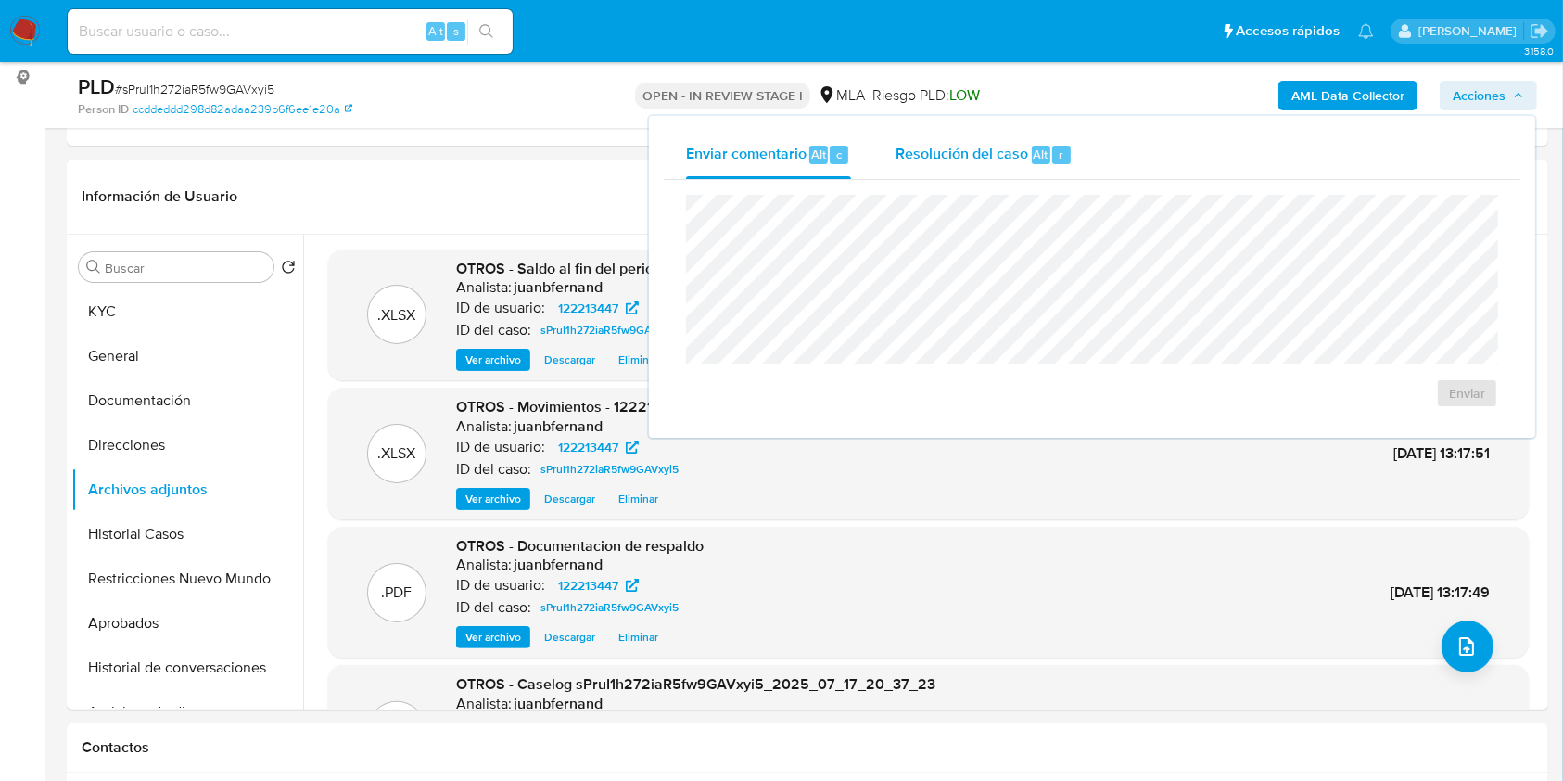
click at [1075, 156] on button "Resolución del caso Alt r" at bounding box center [984, 155] width 222 height 48
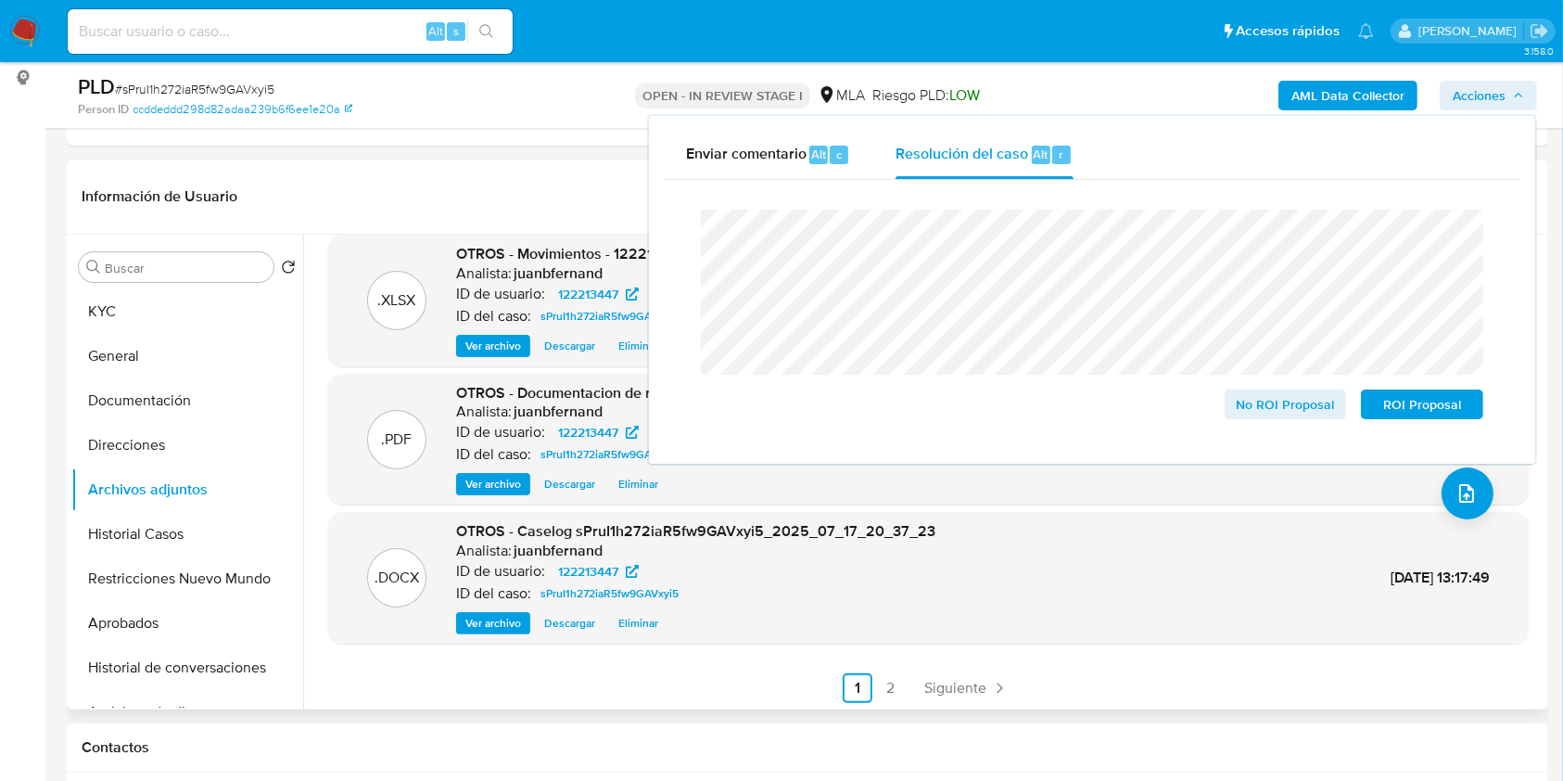
scroll to position [156, 0]
click at [1286, 401] on span "No ROI Proposal" at bounding box center [1286, 404] width 96 height 26
